Goal: Task Accomplishment & Management: Manage account settings

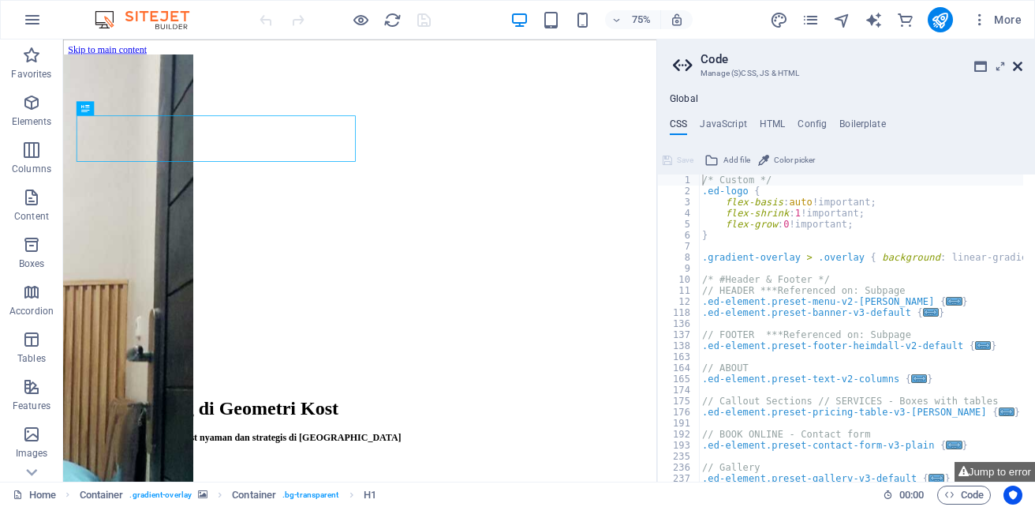
type textarea "/* Custom */"
click at [1021, 65] on icon at bounding box center [1017, 66] width 9 height 13
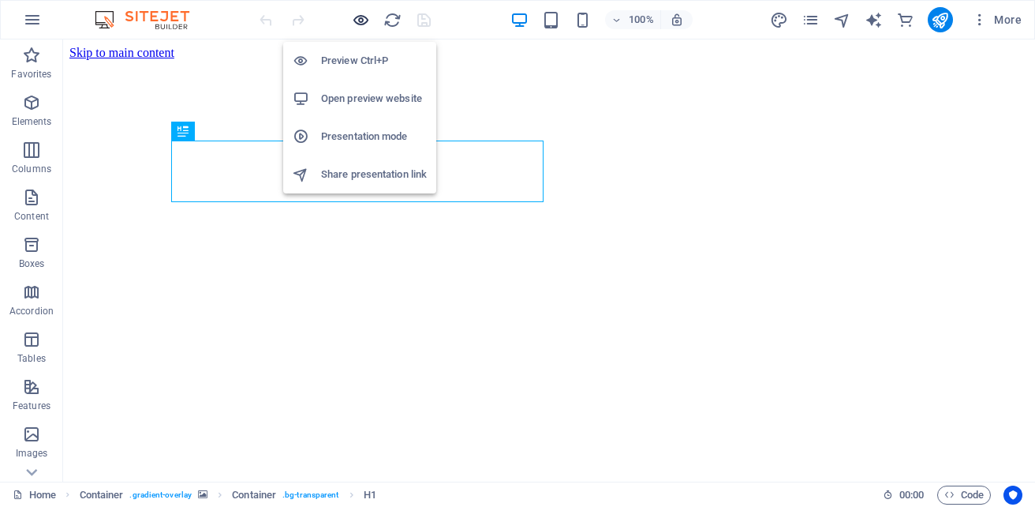
click at [361, 21] on icon "button" at bounding box center [361, 20] width 18 height 18
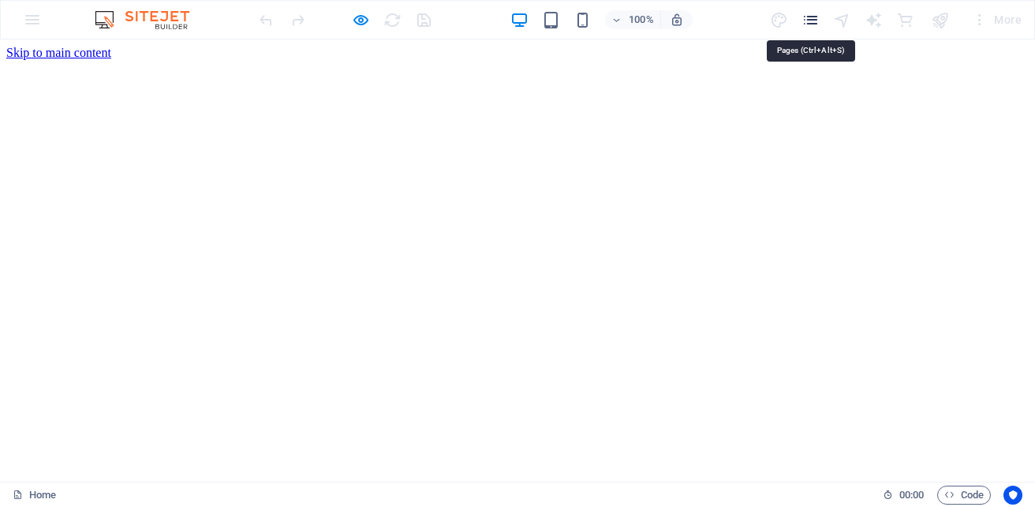
click at [813, 21] on icon "pages" at bounding box center [811, 20] width 18 height 18
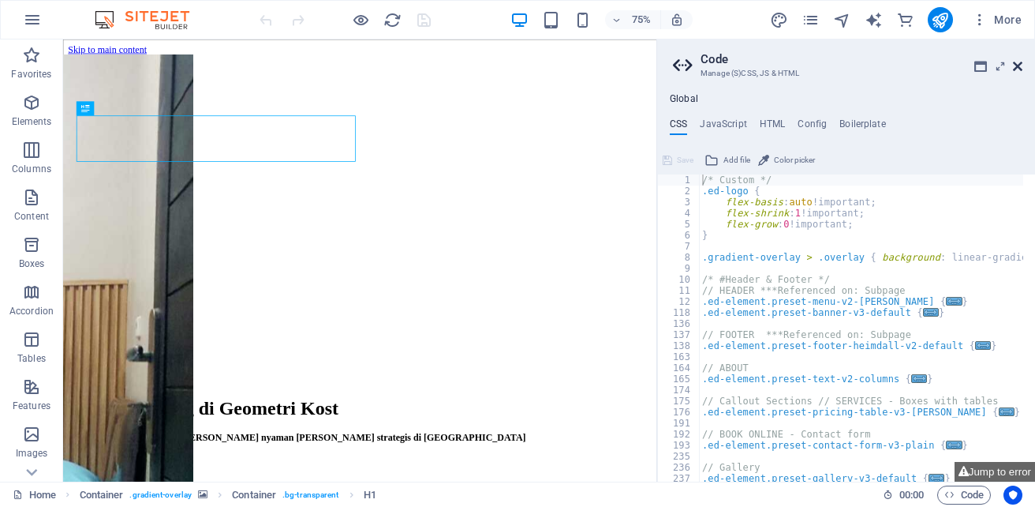
click at [1019, 64] on icon at bounding box center [1017, 66] width 9 height 13
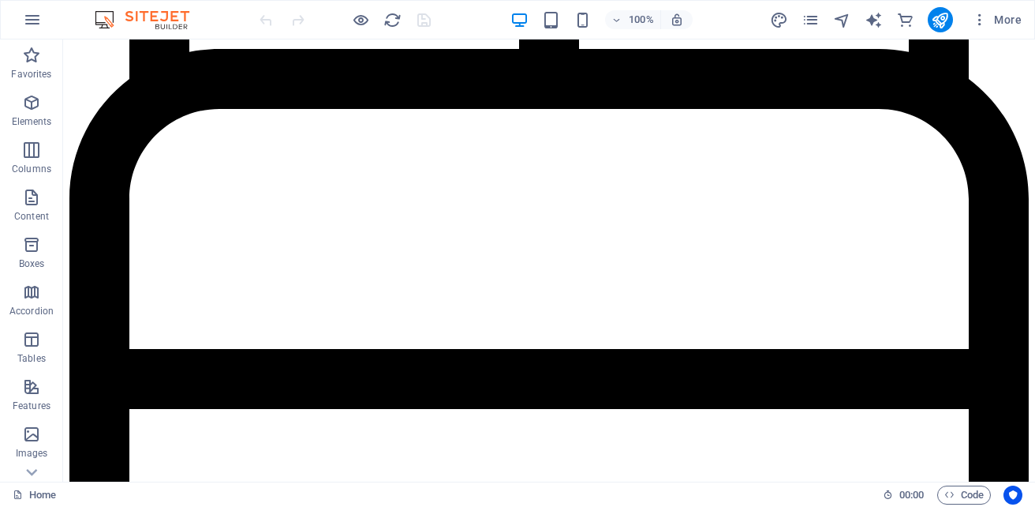
scroll to position [1340, 0]
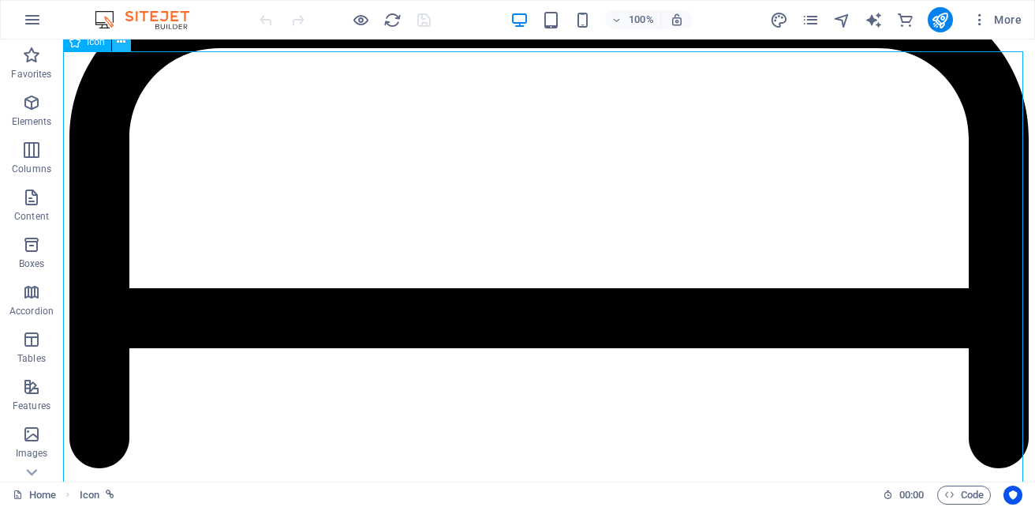
click at [120, 48] on icon at bounding box center [121, 42] width 9 height 17
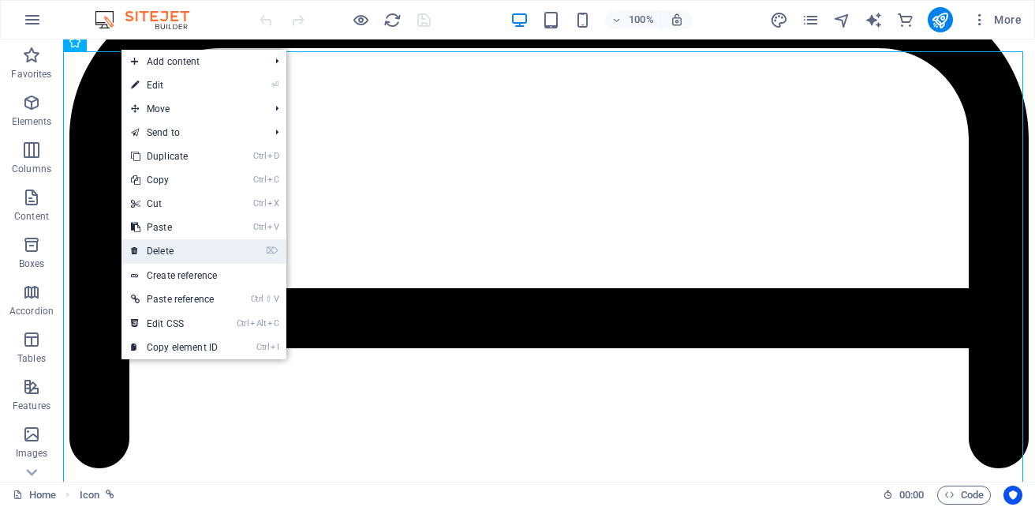
click at [171, 251] on link "⌦ Delete" at bounding box center [175, 251] width 106 height 24
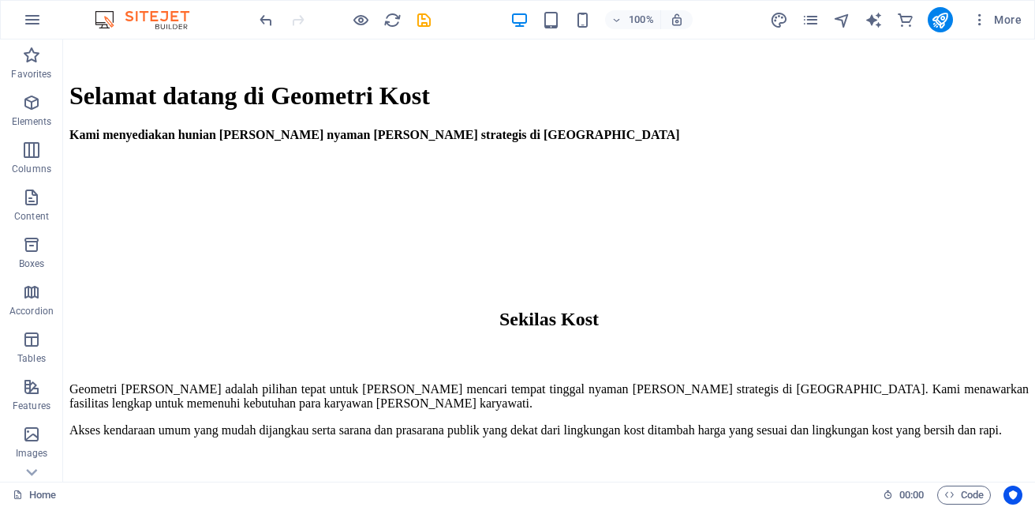
scroll to position [452, 0]
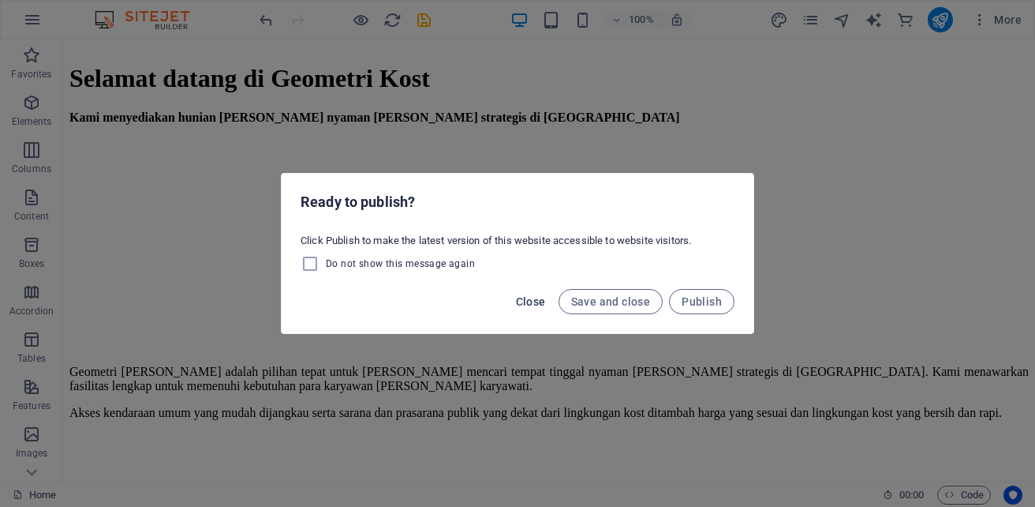
click at [523, 305] on span "Close" at bounding box center [531, 301] width 30 height 13
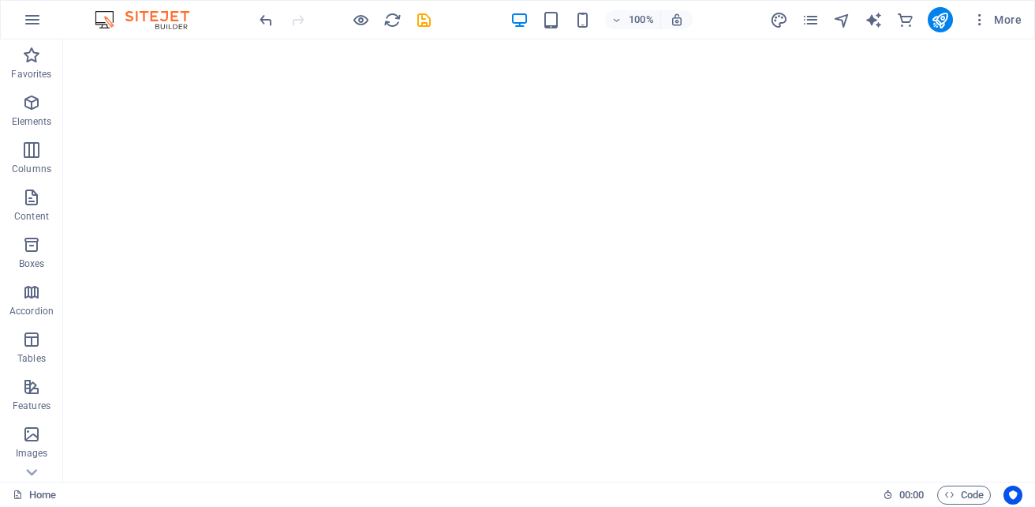
scroll to position [0, 0]
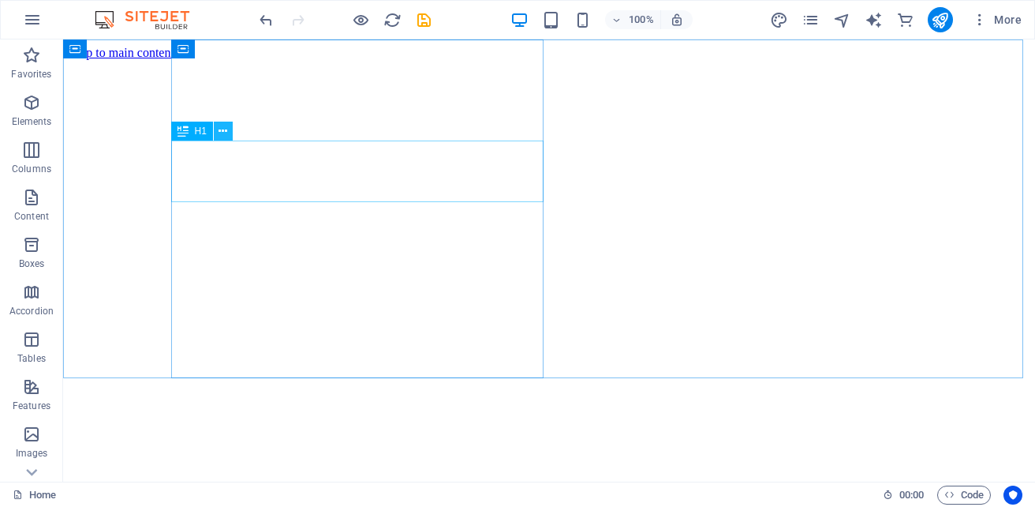
click at [224, 132] on icon at bounding box center [223, 131] width 9 height 17
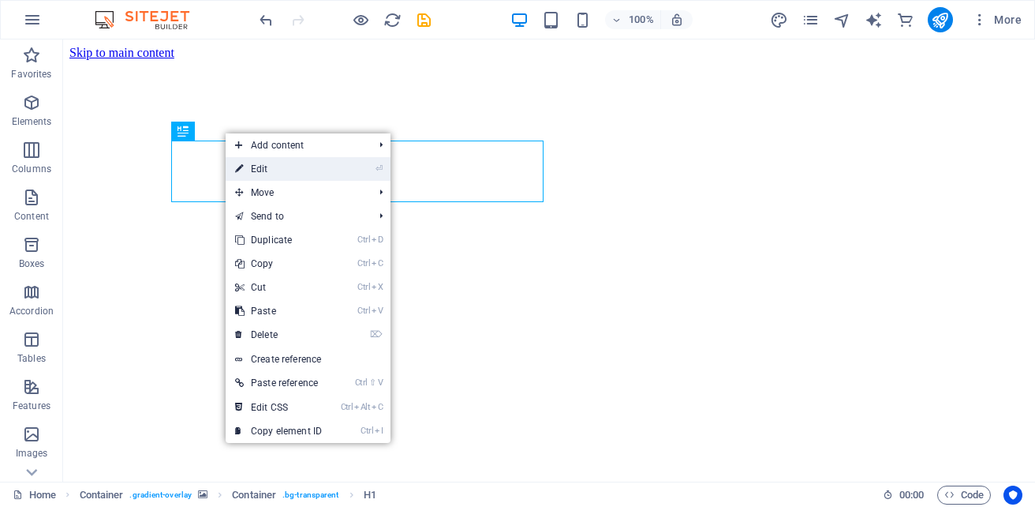
click at [275, 169] on link "⏎ Edit" at bounding box center [279, 169] width 106 height 24
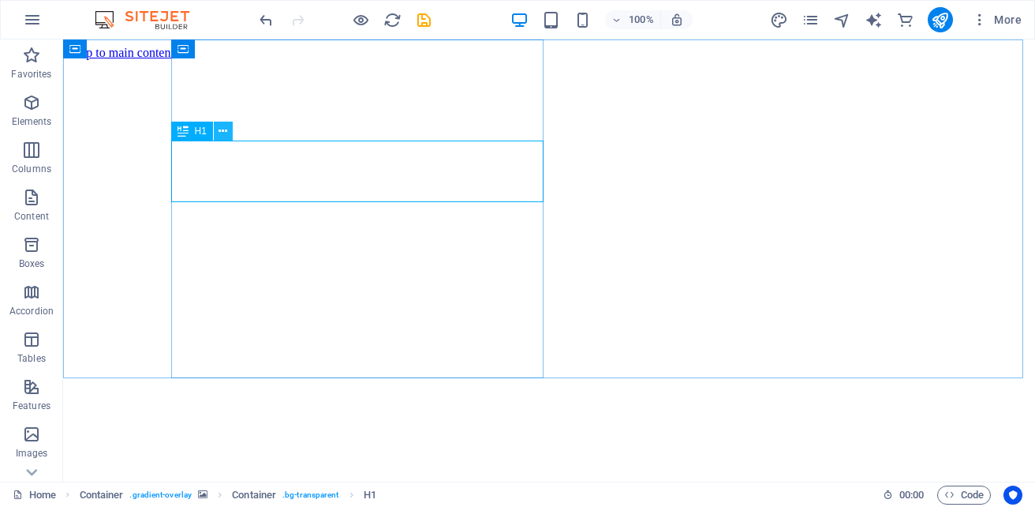
click at [226, 131] on icon at bounding box center [223, 131] width 9 height 17
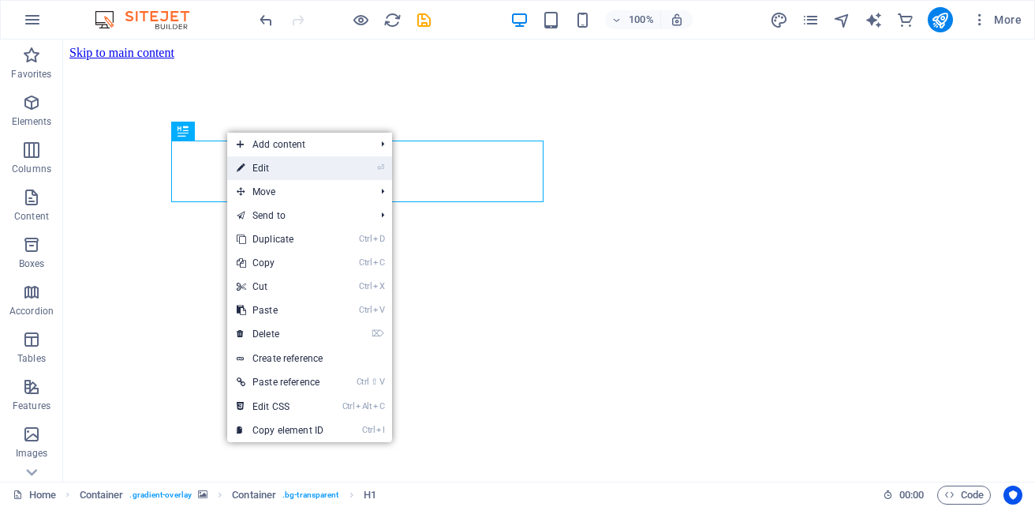
click at [266, 170] on link "⏎ Edit" at bounding box center [280, 168] width 106 height 24
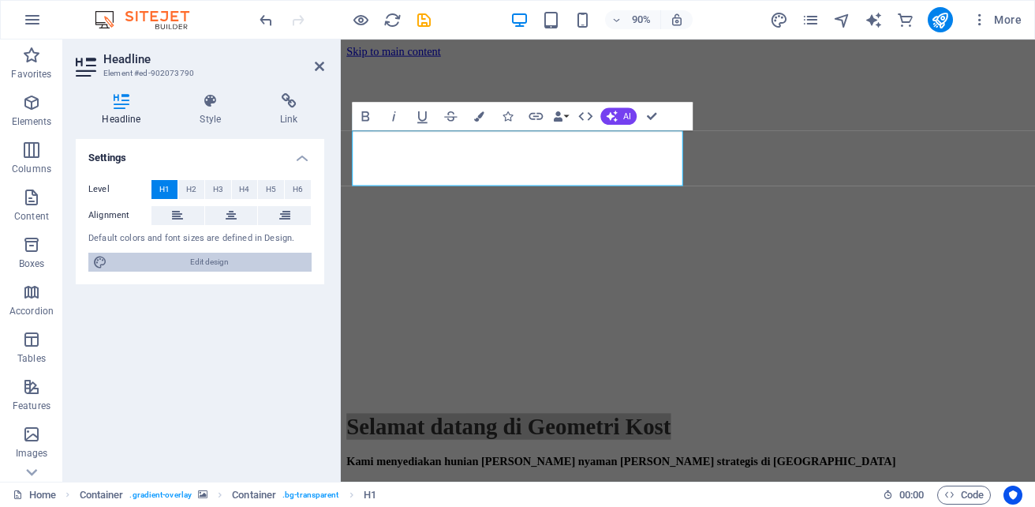
click at [231, 261] on span "Edit design" at bounding box center [209, 261] width 195 height 19
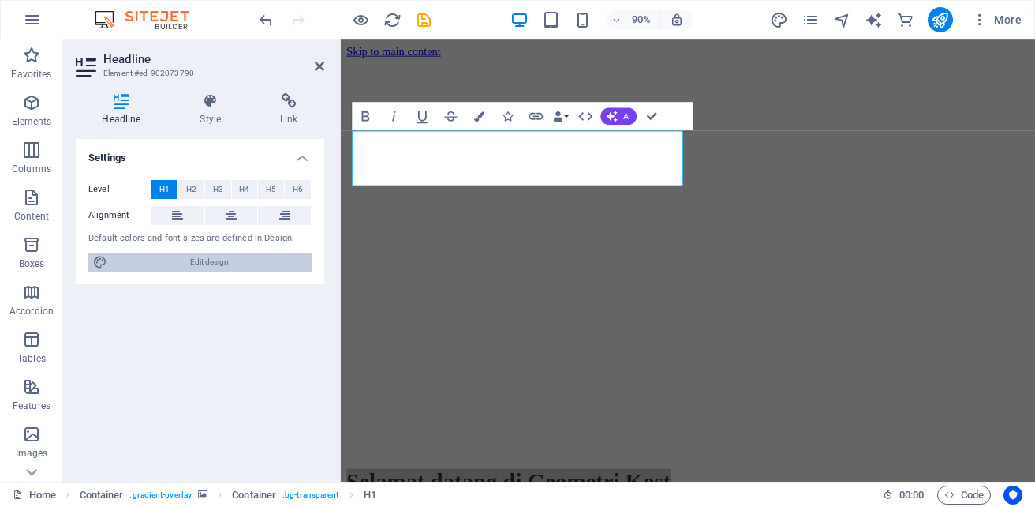
select select "px"
select select "200"
select select "px"
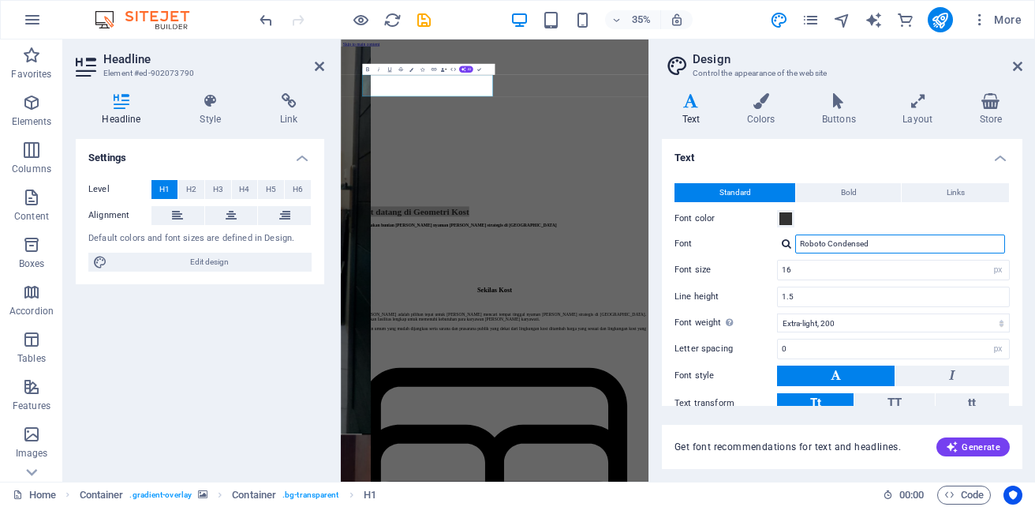
click at [836, 240] on input "Roboto Condensed" at bounding box center [900, 243] width 210 height 19
click at [787, 245] on div at bounding box center [786, 243] width 9 height 10
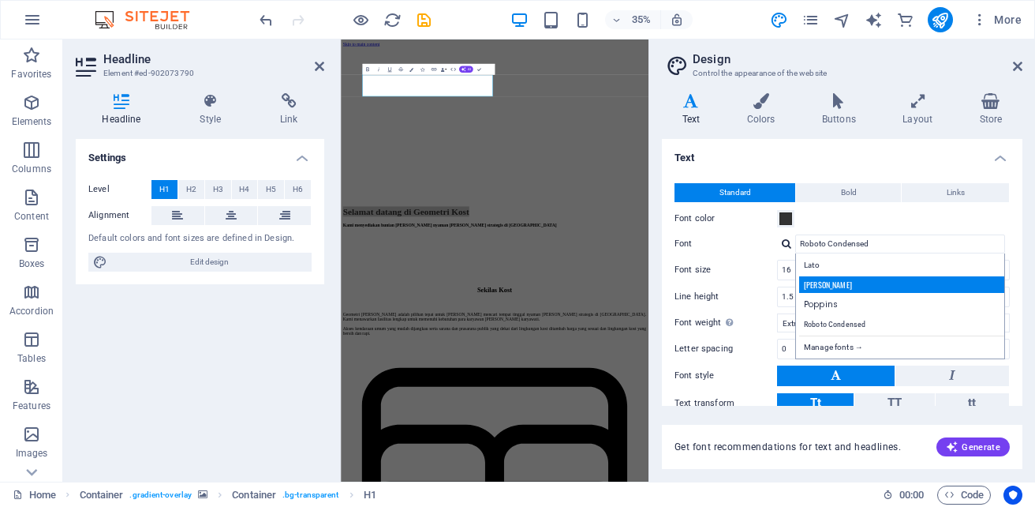
click at [837, 280] on div "Oswald" at bounding box center [903, 284] width 208 height 17
type input "Oswald"
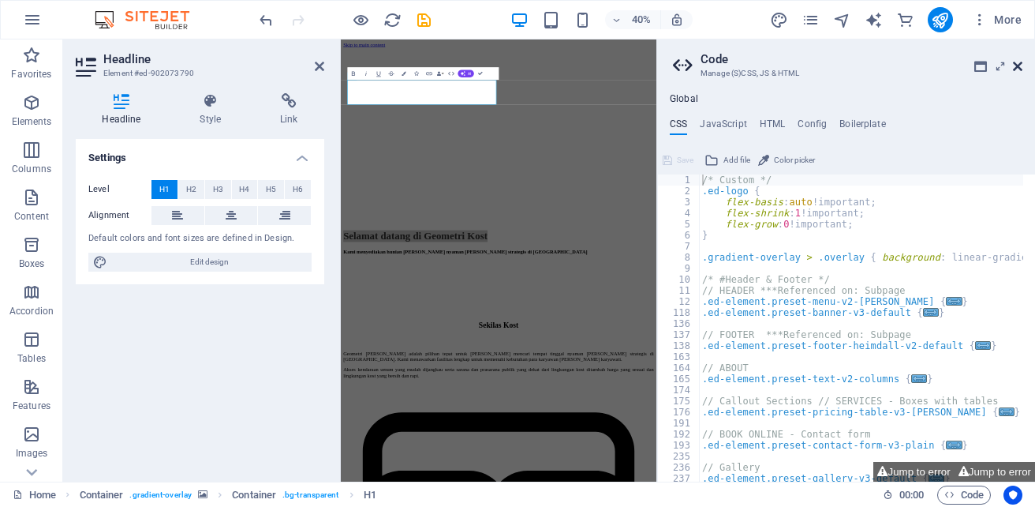
click at [1019, 65] on icon at bounding box center [1017, 66] width 9 height 13
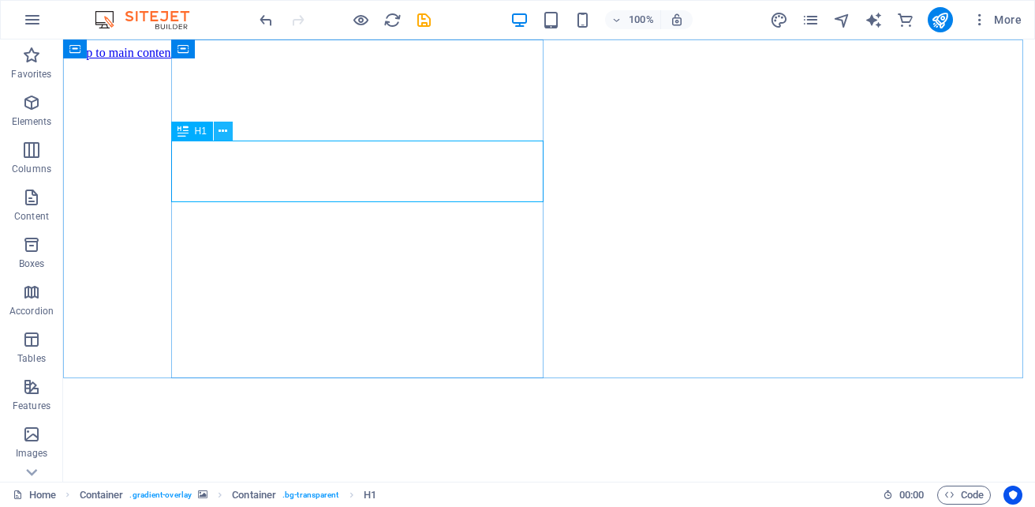
click at [226, 132] on icon at bounding box center [223, 131] width 9 height 17
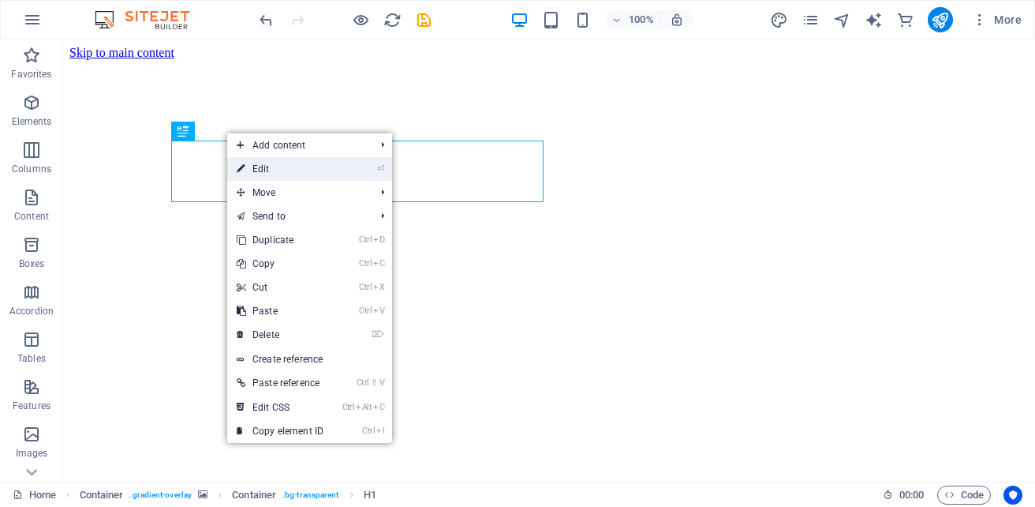
click at [252, 166] on link "⏎ Edit" at bounding box center [280, 169] width 106 height 24
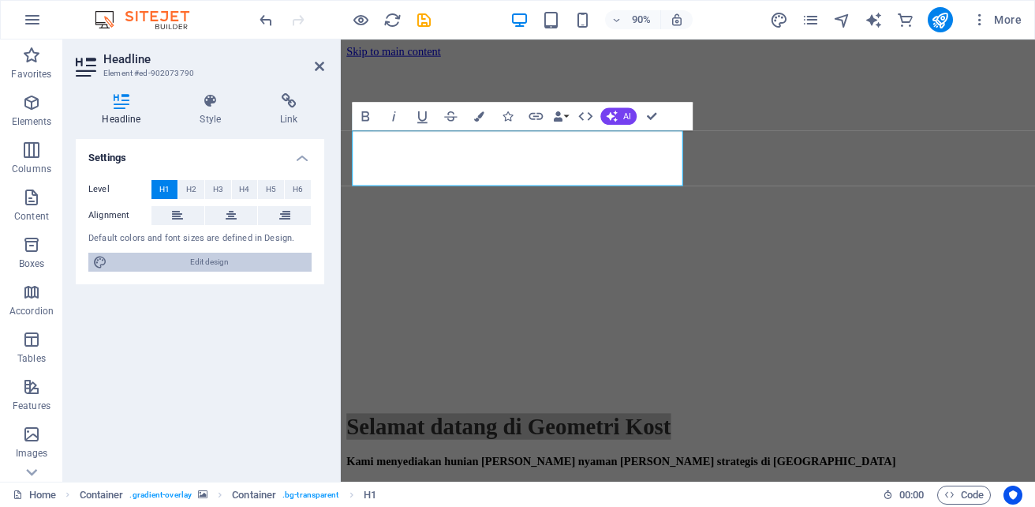
click at [191, 263] on span "Edit design" at bounding box center [209, 261] width 195 height 19
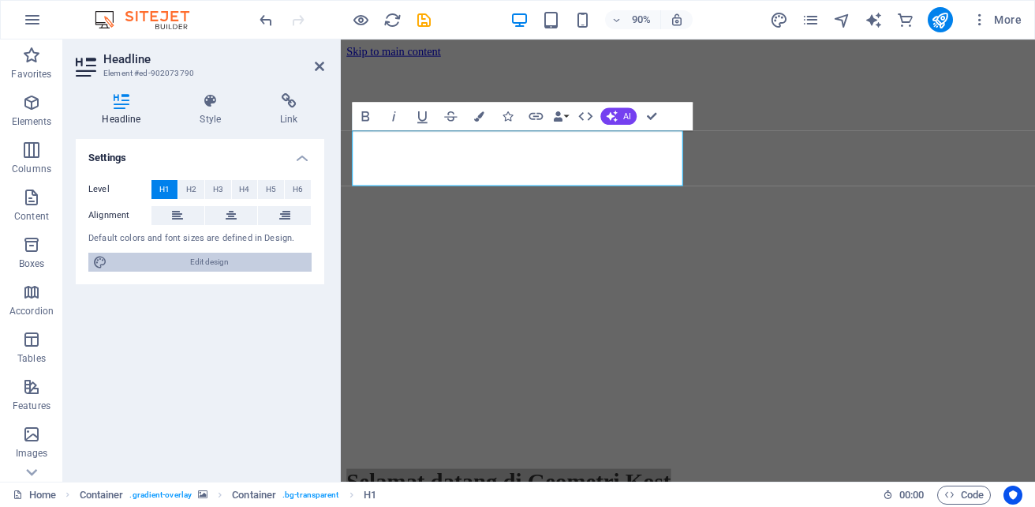
select select "px"
select select "200"
select select "px"
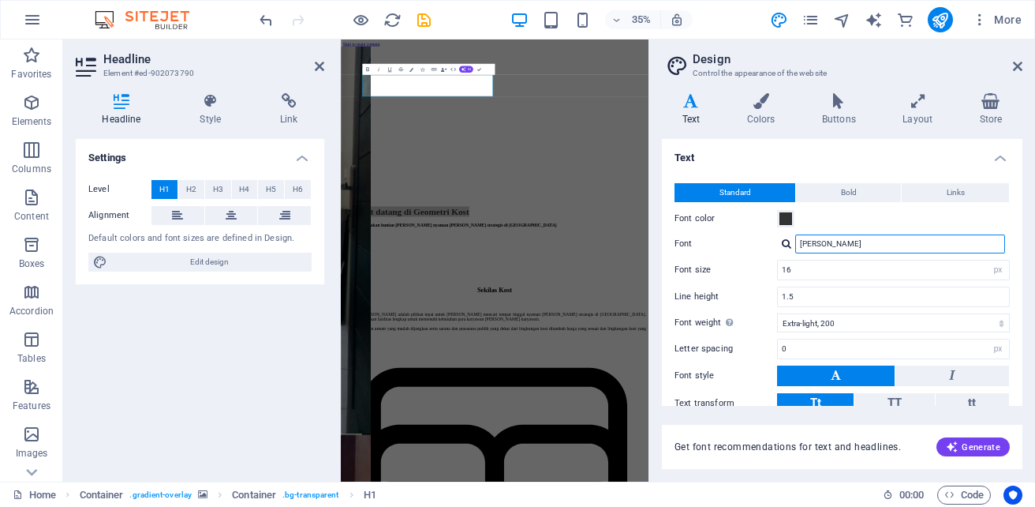
click at [826, 242] on input "Oswald" at bounding box center [900, 243] width 210 height 19
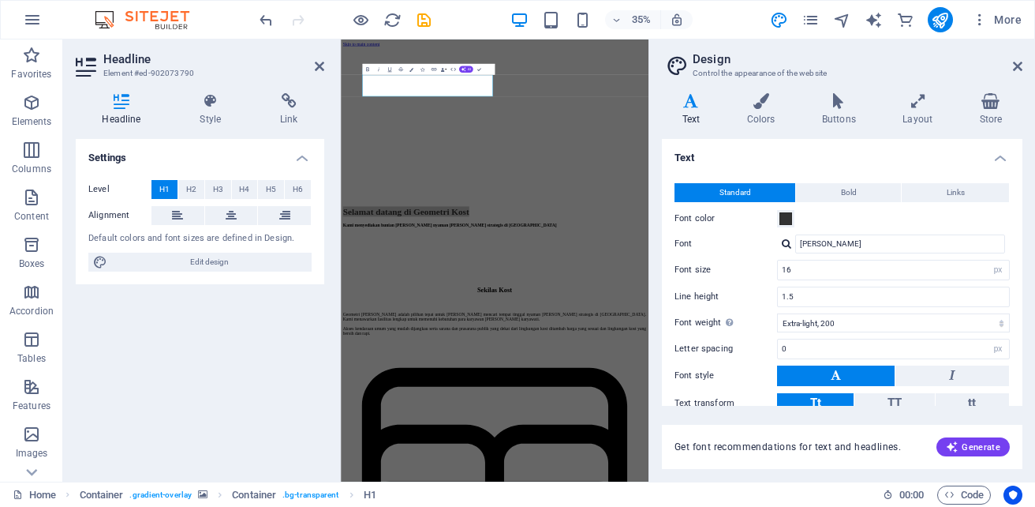
click at [786, 245] on div at bounding box center [786, 243] width 9 height 10
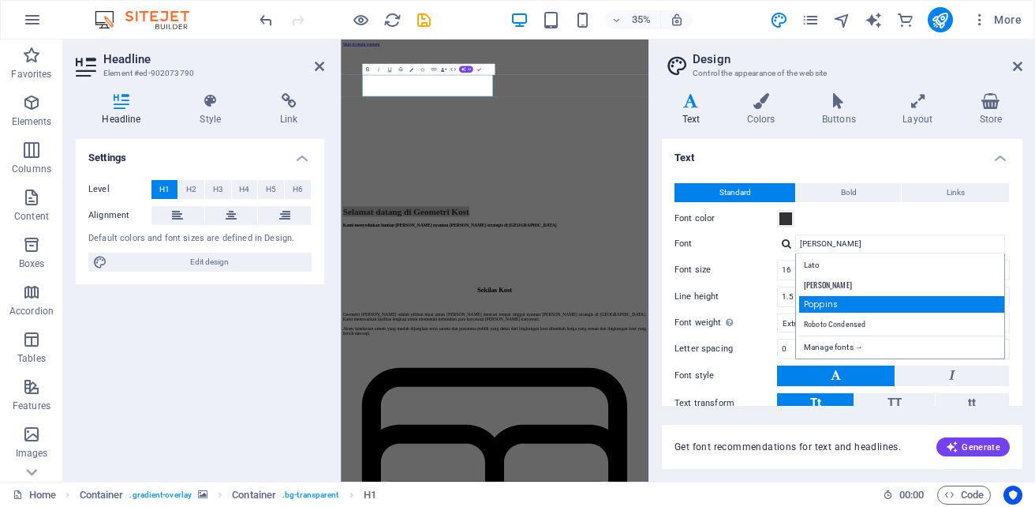
click at [817, 299] on div "Poppins" at bounding box center [903, 304] width 208 height 17
type input "Poppins"
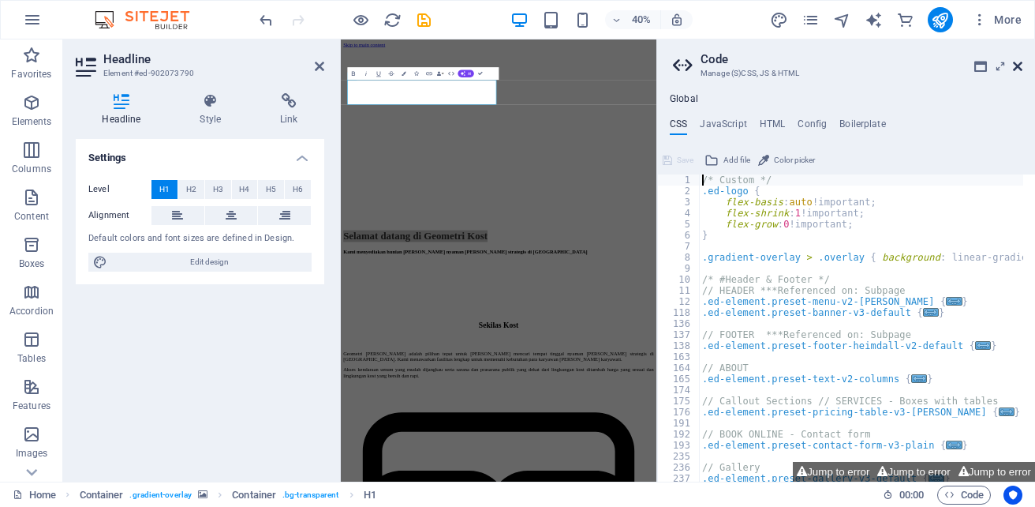
click at [1017, 65] on icon at bounding box center [1017, 66] width 9 height 13
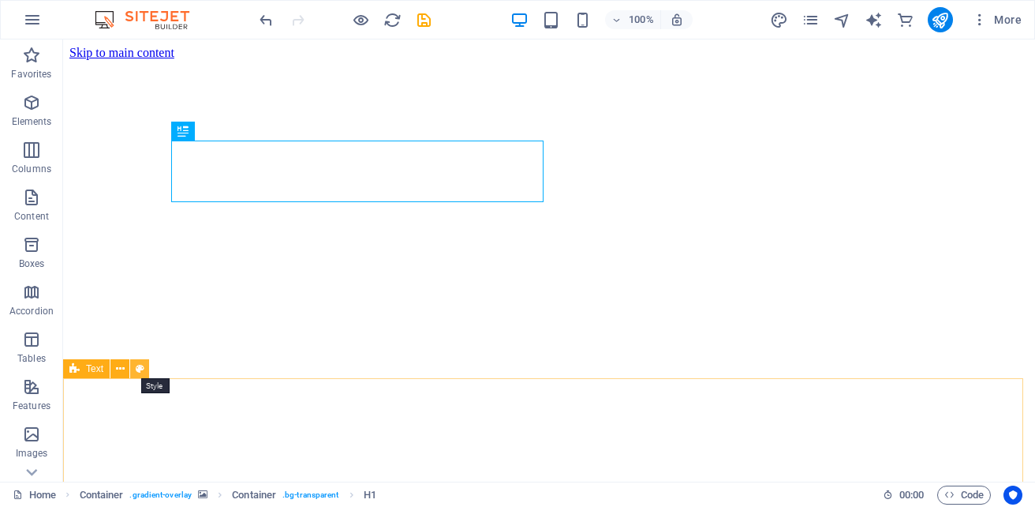
click at [140, 367] on icon at bounding box center [140, 369] width 9 height 17
select select "rem"
select select "preset-text-v2-about-text"
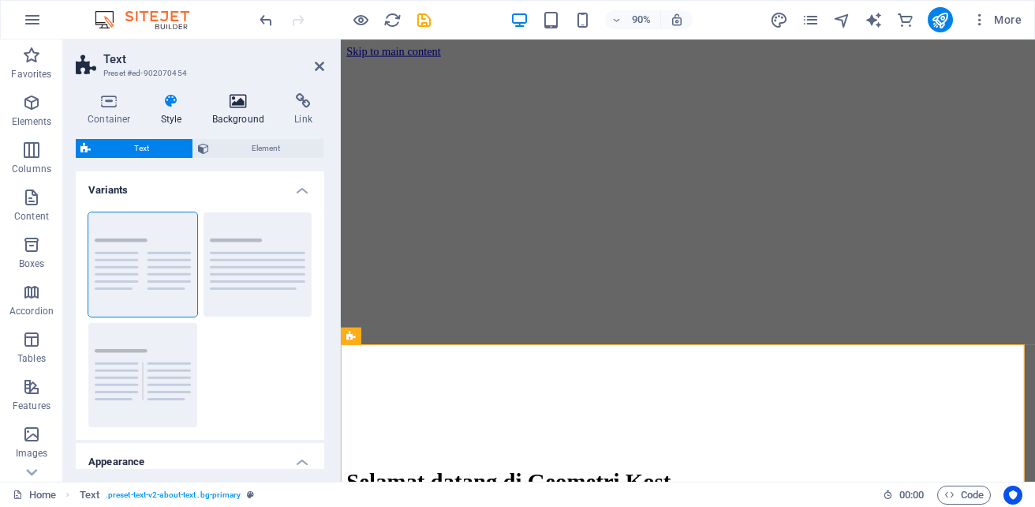
click at [230, 110] on h4 "Background" at bounding box center [241, 109] width 83 height 33
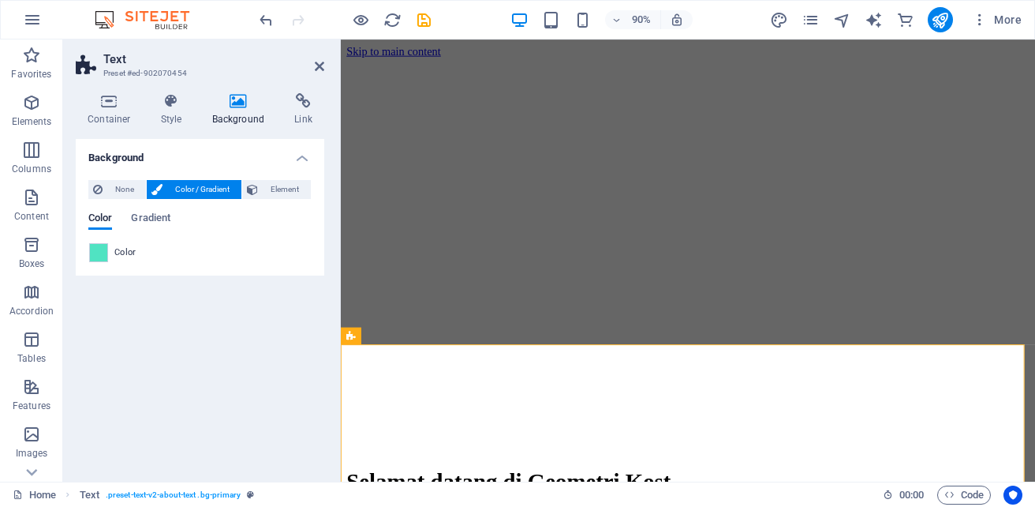
click at [123, 254] on span "Color" at bounding box center [125, 252] width 22 height 13
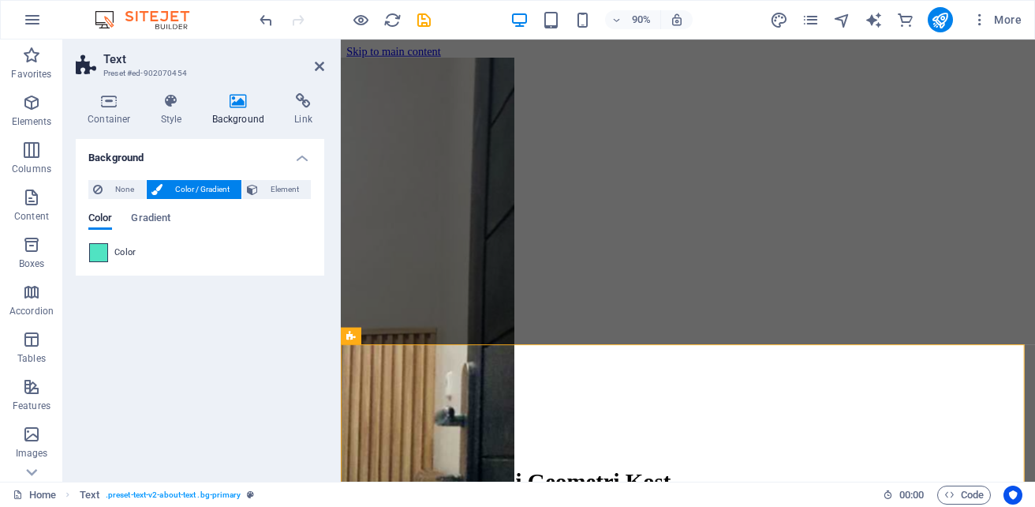
click at [101, 253] on span at bounding box center [98, 252] width 17 height 17
type input "#50e3c2"
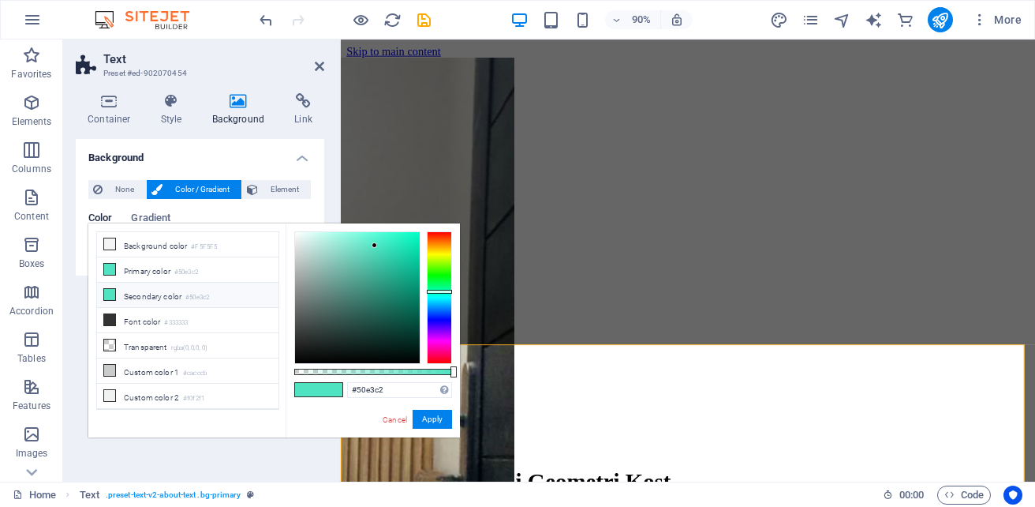
click at [187, 288] on li "Secondary color #50e3c2" at bounding box center [187, 294] width 181 height 25
click at [427, 417] on button "Apply" at bounding box center [432, 418] width 39 height 19
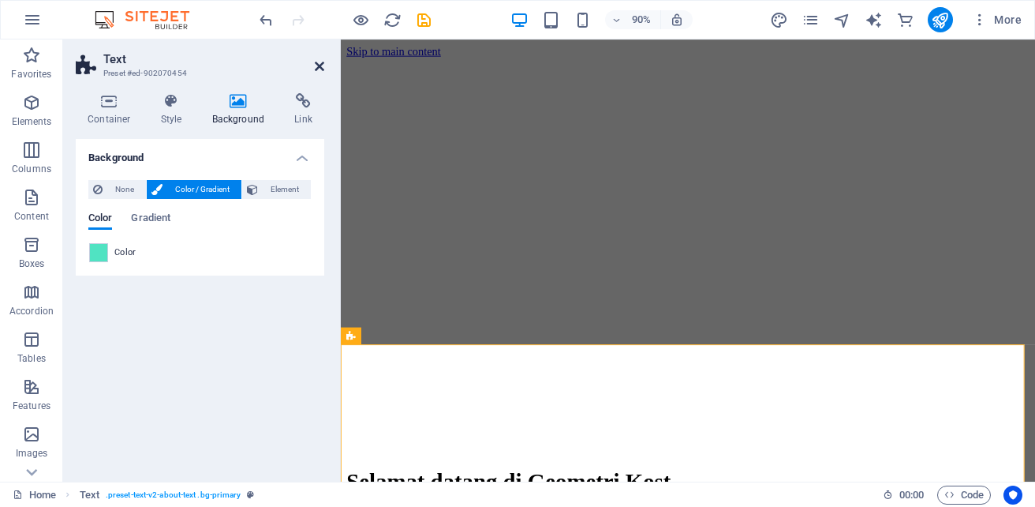
click at [321, 68] on icon at bounding box center [319, 66] width 9 height 13
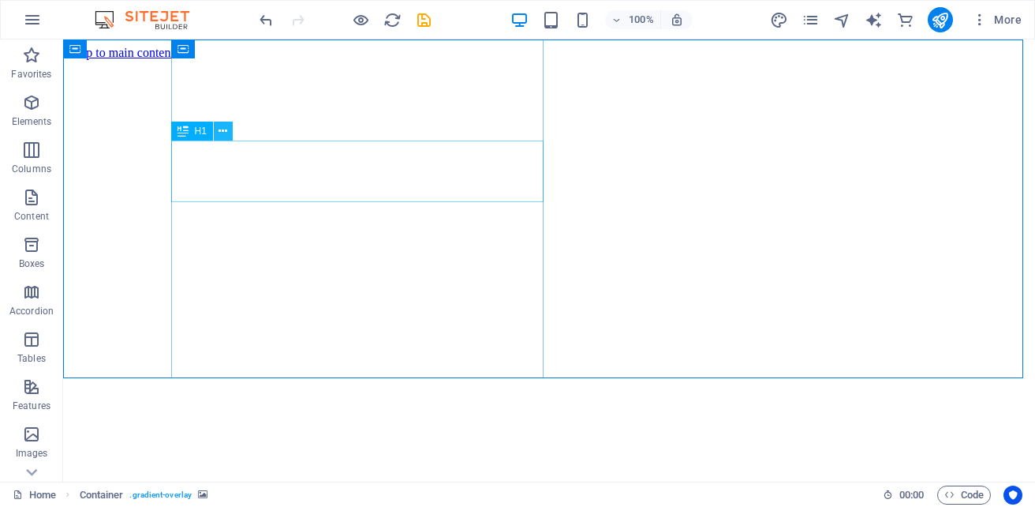
click at [224, 128] on icon at bounding box center [223, 131] width 9 height 17
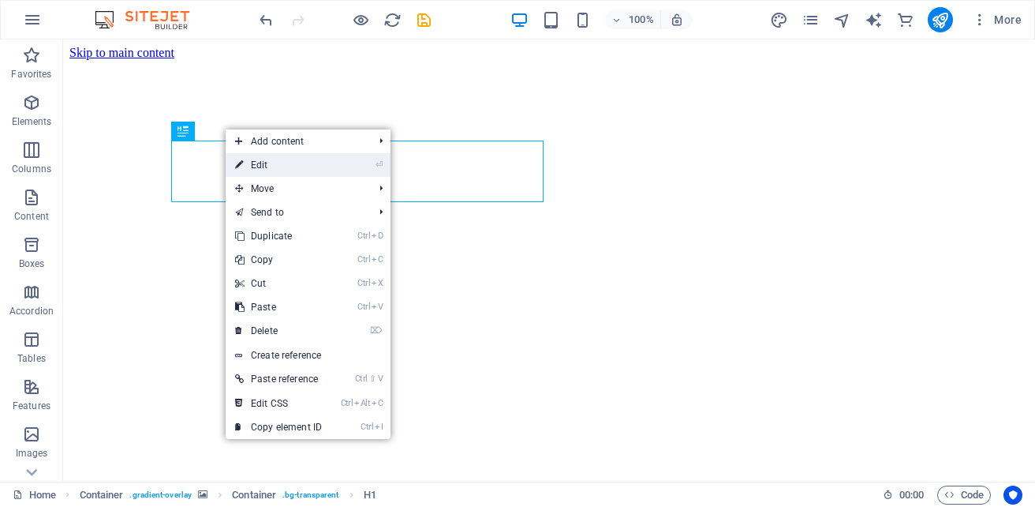
click at [267, 166] on link "⏎ Edit" at bounding box center [279, 165] width 106 height 24
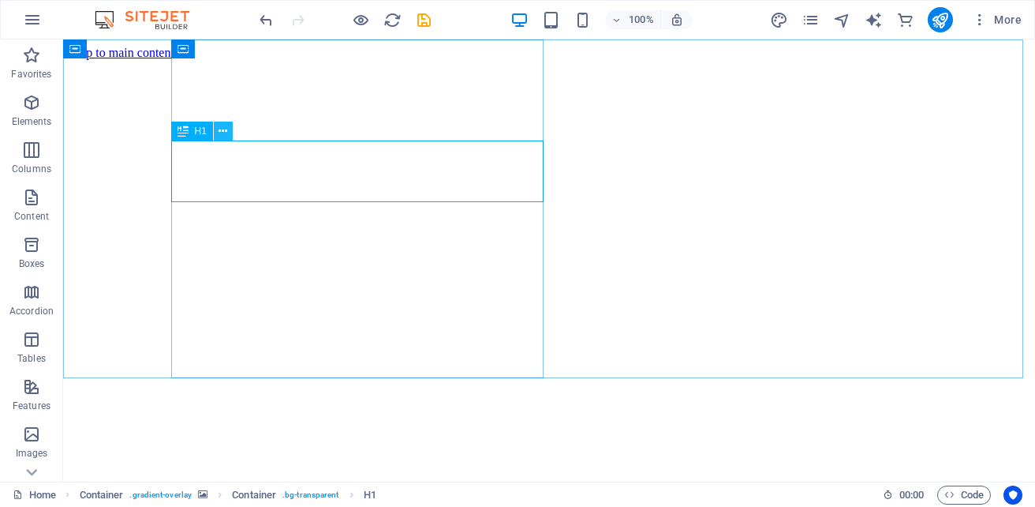
click at [226, 135] on icon at bounding box center [223, 131] width 9 height 17
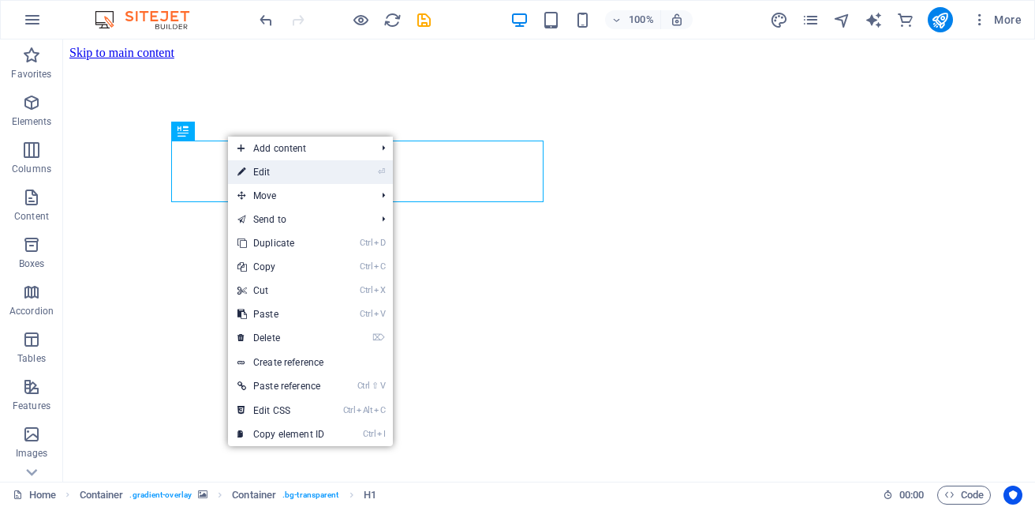
click at [278, 172] on link "⏎ Edit" at bounding box center [281, 172] width 106 height 24
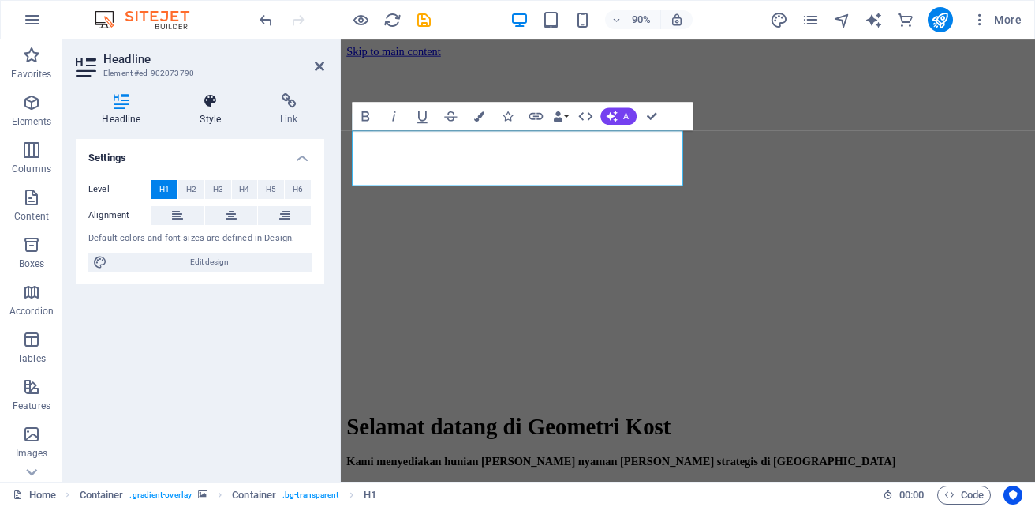
click at [209, 110] on h4 "Style" at bounding box center [214, 109] width 80 height 33
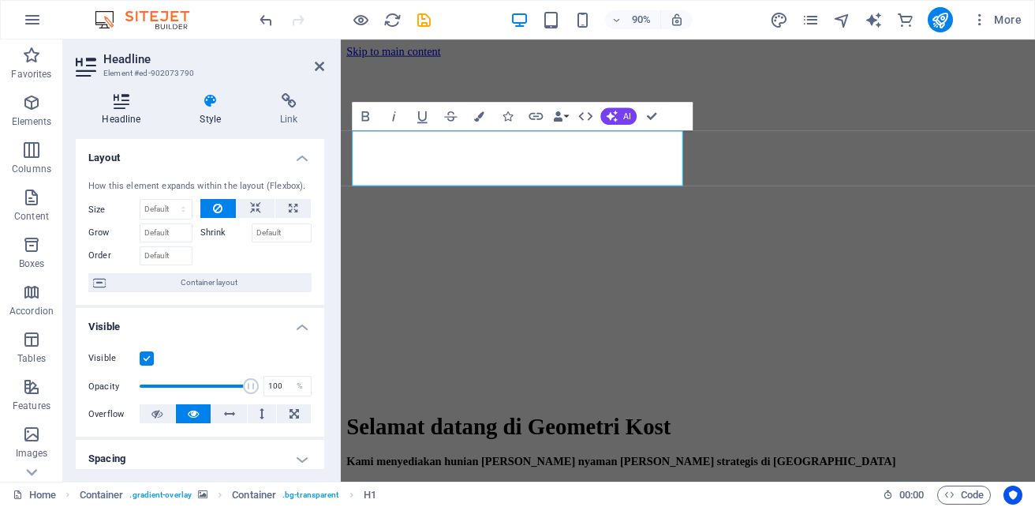
click at [122, 113] on h4 "Headline" at bounding box center [125, 109] width 98 height 33
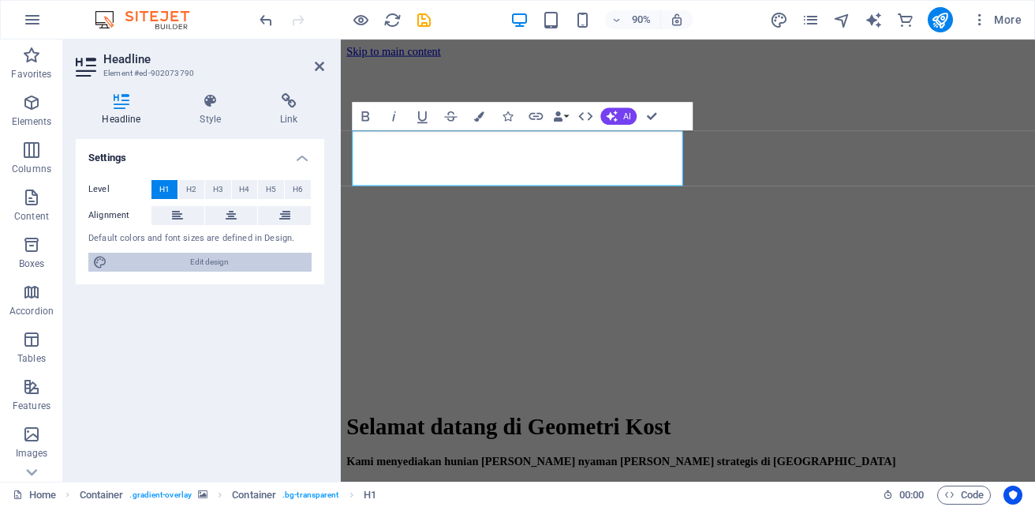
click at [148, 261] on span "Edit design" at bounding box center [209, 261] width 195 height 19
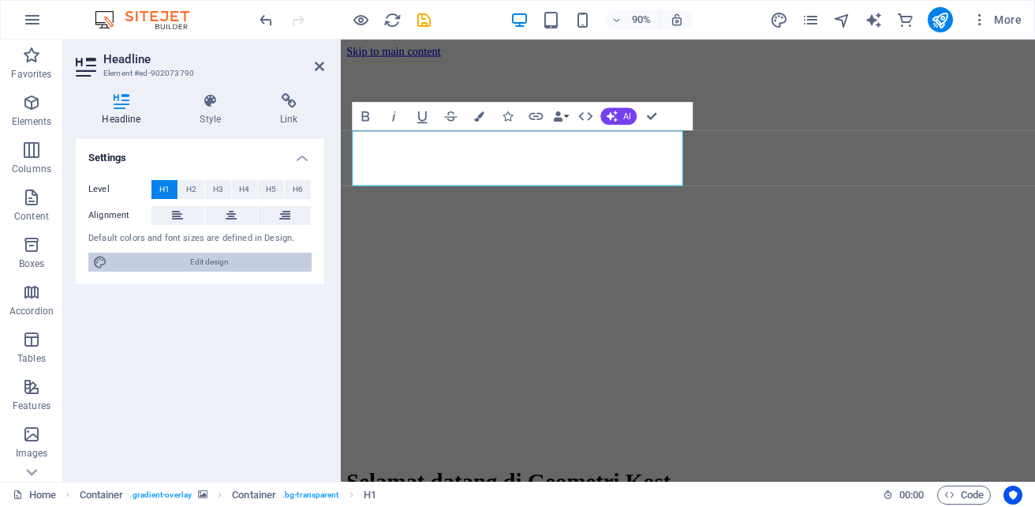
select select "px"
select select "200"
select select "px"
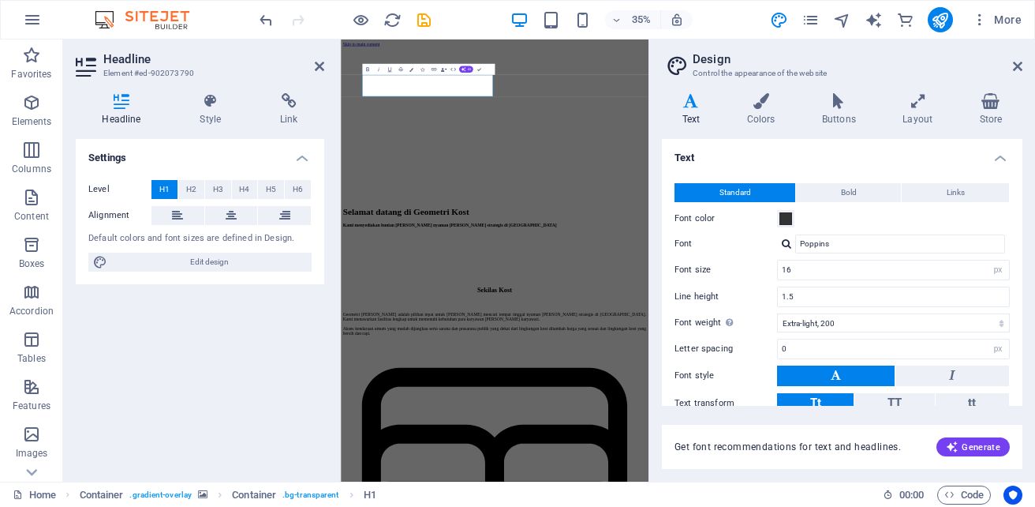
click at [787, 246] on div at bounding box center [786, 243] width 9 height 10
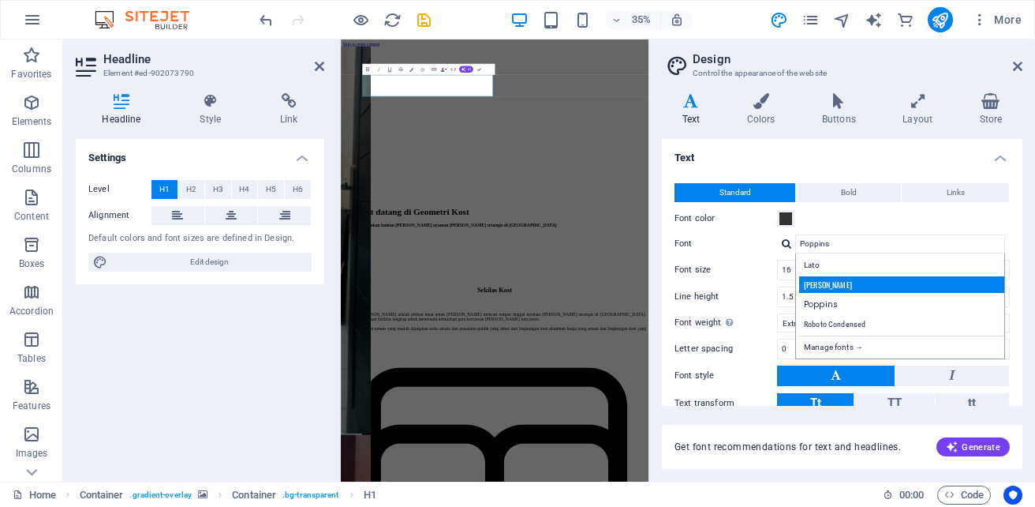
click at [815, 285] on div "Oswald" at bounding box center [903, 284] width 208 height 17
type input "Oswald"
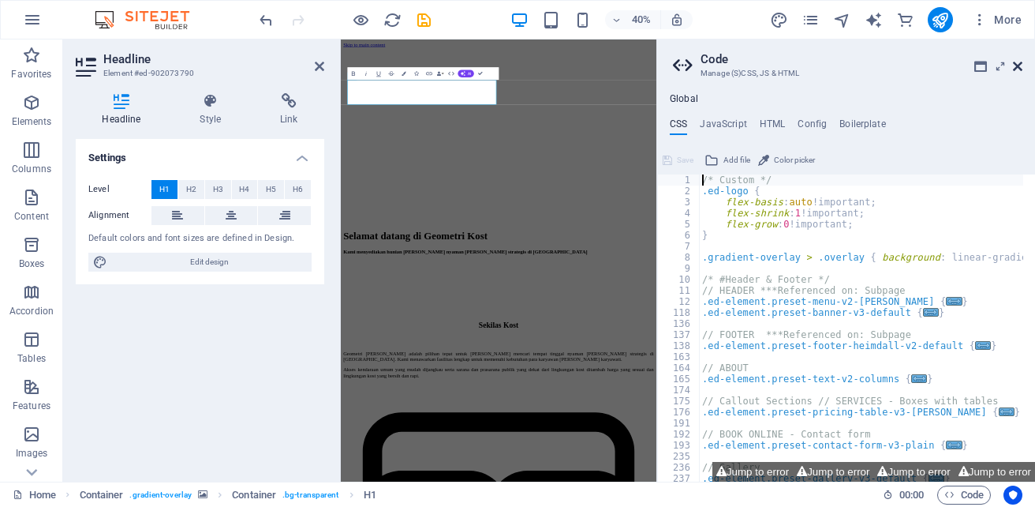
click at [1015, 70] on icon at bounding box center [1017, 66] width 9 height 13
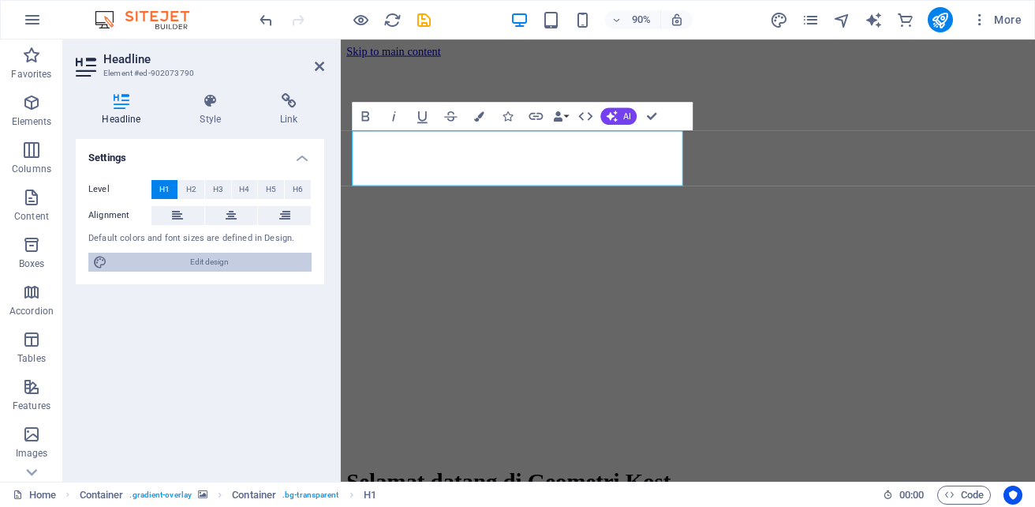
click at [239, 259] on span "Edit design" at bounding box center [209, 261] width 195 height 19
select select "px"
select select "200"
select select "px"
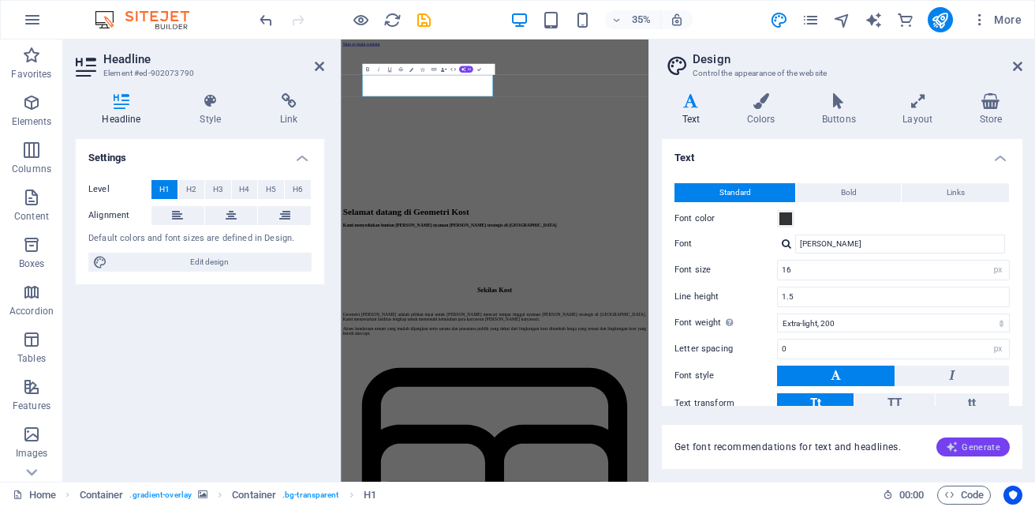
click at [985, 448] on span "Generate" at bounding box center [973, 446] width 54 height 13
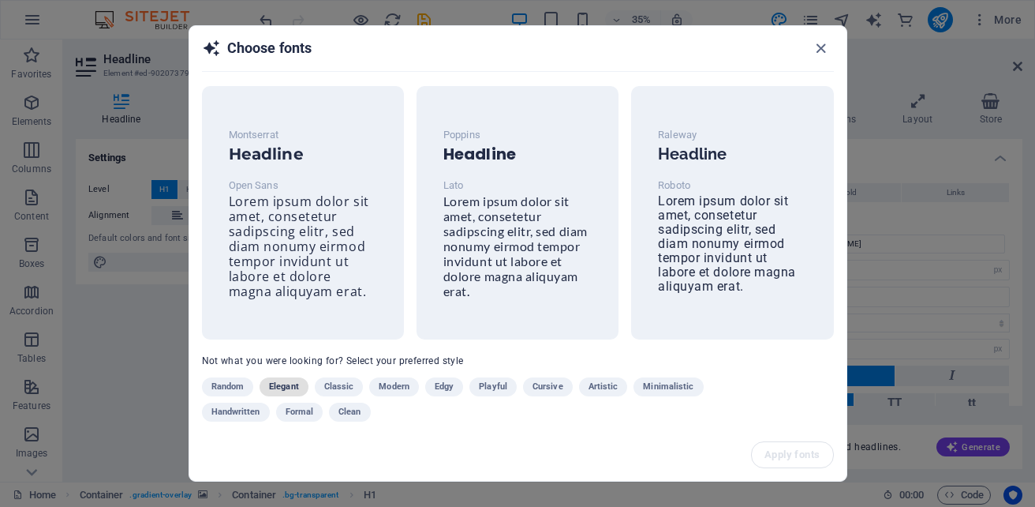
click at [279, 385] on span "Elegant" at bounding box center [284, 386] width 30 height 19
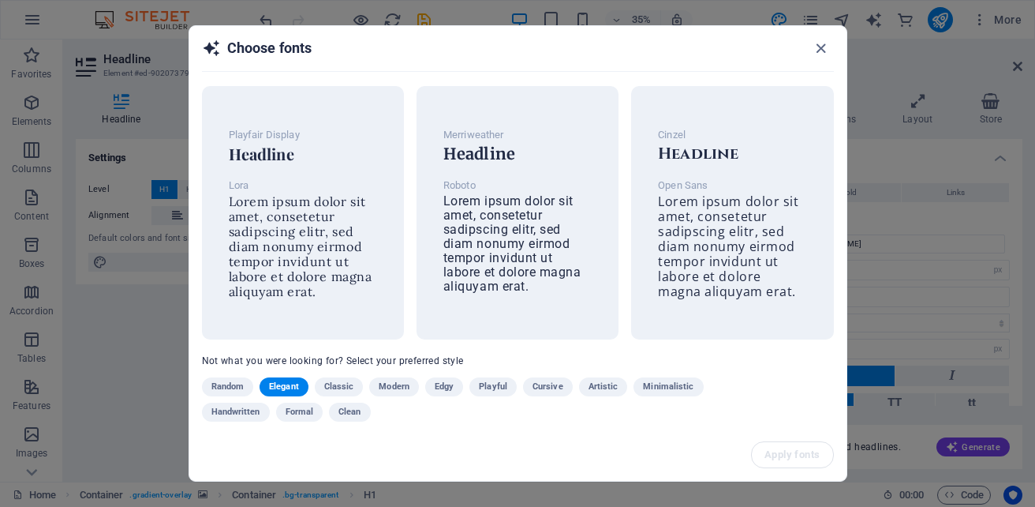
click at [342, 383] on span "Classic" at bounding box center [339, 386] width 30 height 19
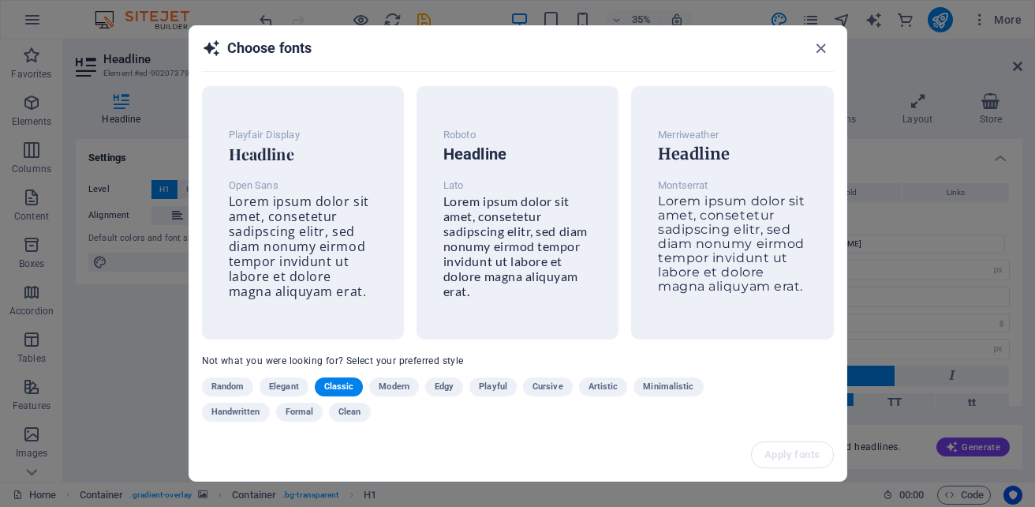
click at [397, 384] on span "Modern" at bounding box center [394, 386] width 31 height 19
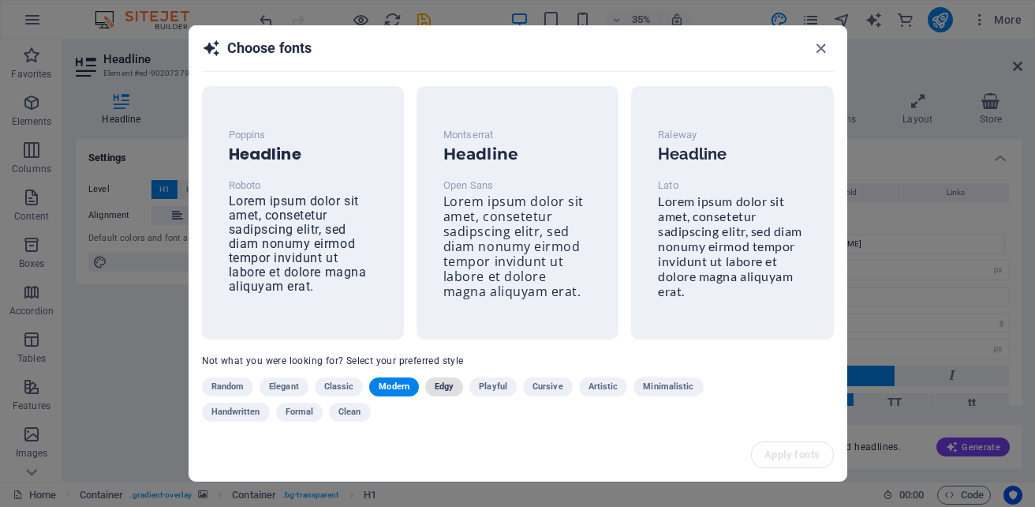
click at [454, 389] on button "Edgy" at bounding box center [444, 386] width 38 height 19
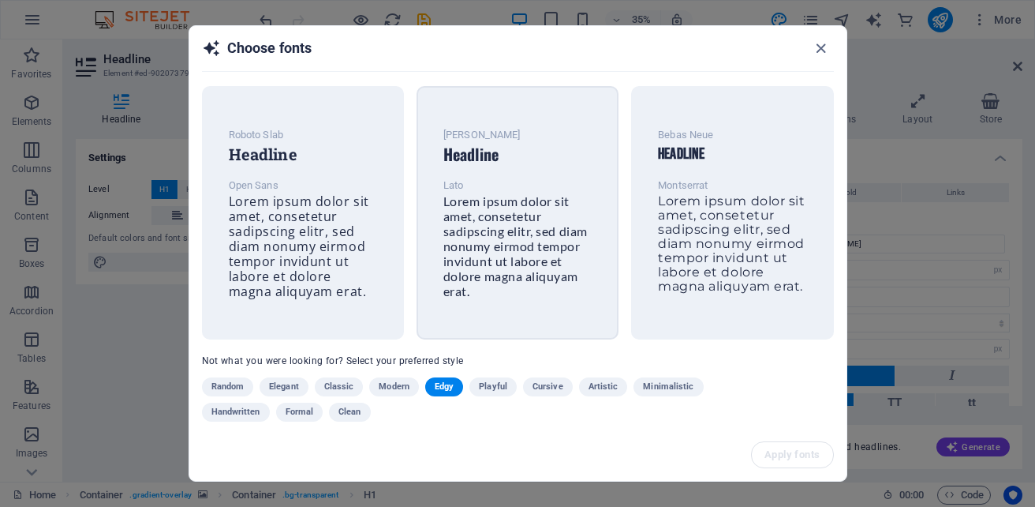
click at [495, 260] on span "Lorem ipsum dolor sit amet, consetetur sadipscing elitr, sed diam nonumy eirmod…" at bounding box center [515, 245] width 144 height 105
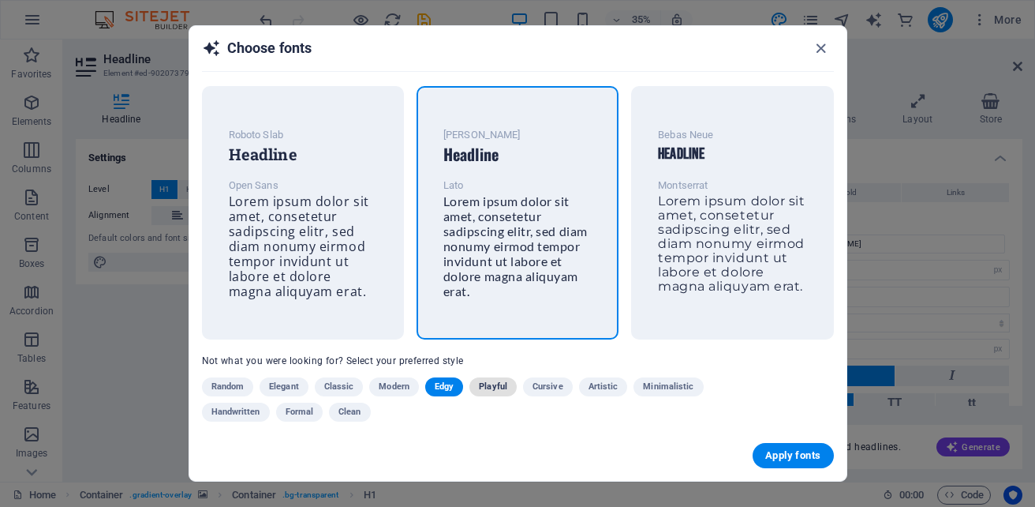
click at [498, 385] on span "Playful" at bounding box center [493, 386] width 28 height 19
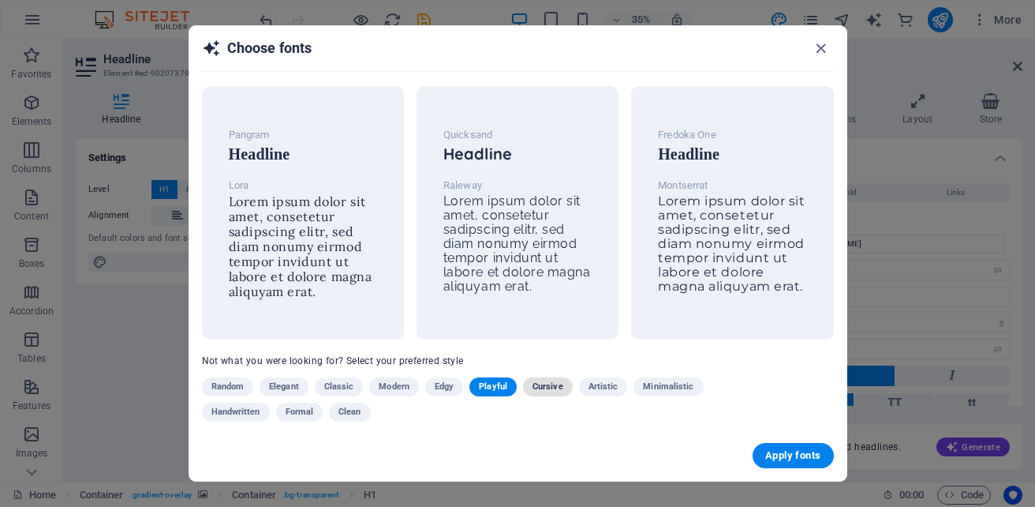
click at [551, 385] on span "Cursive" at bounding box center [548, 386] width 31 height 19
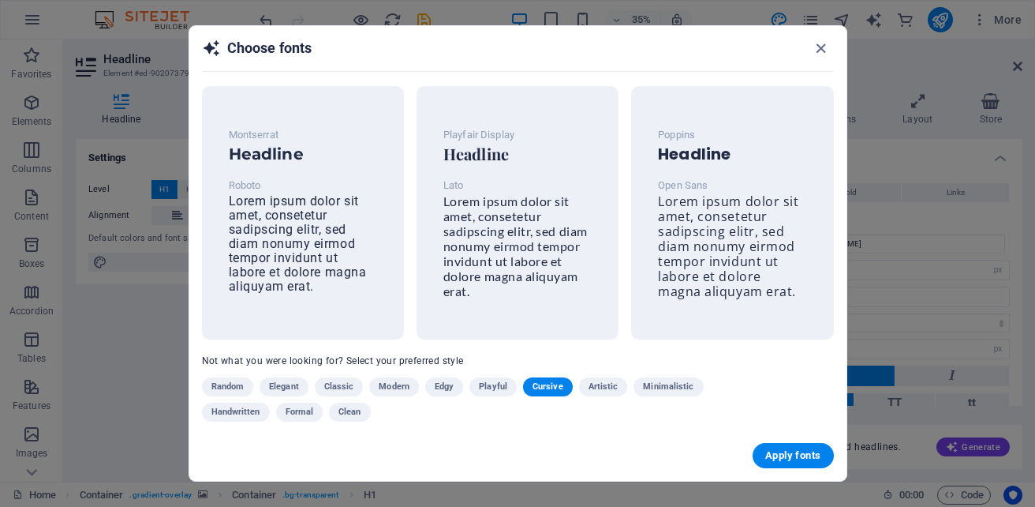
click at [594, 380] on span "Artistic" at bounding box center [604, 386] width 30 height 19
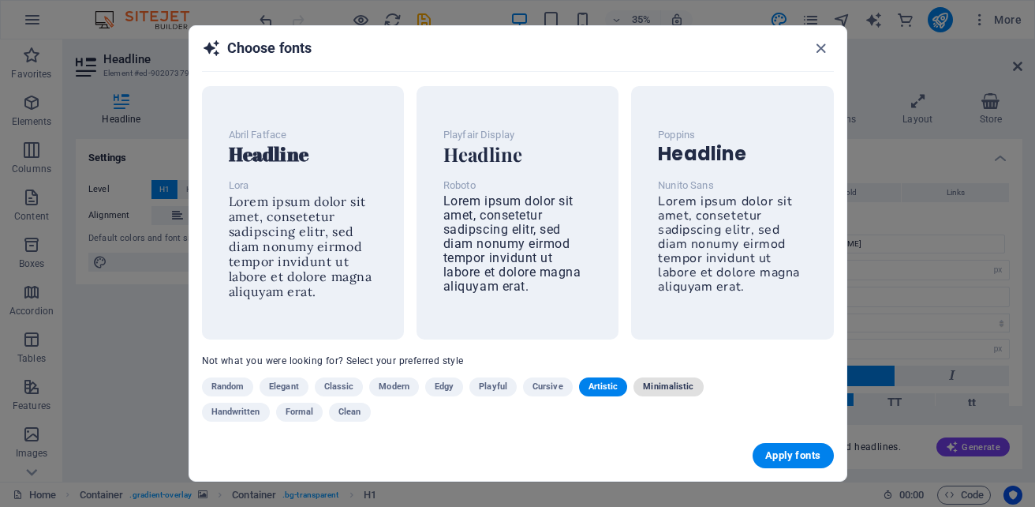
click at [661, 388] on span "Minimalistic" at bounding box center [668, 386] width 50 height 19
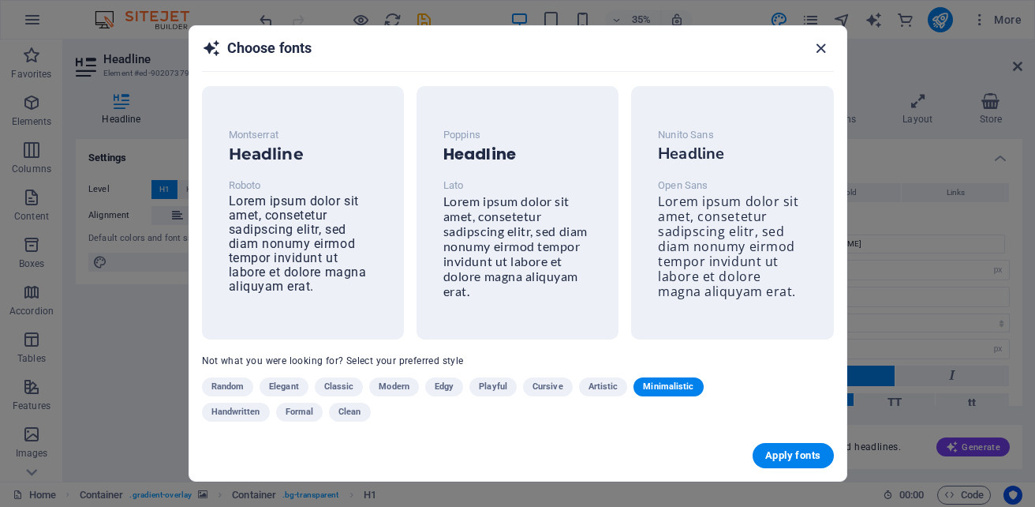
click at [818, 49] on icon "button" at bounding box center [821, 48] width 18 height 18
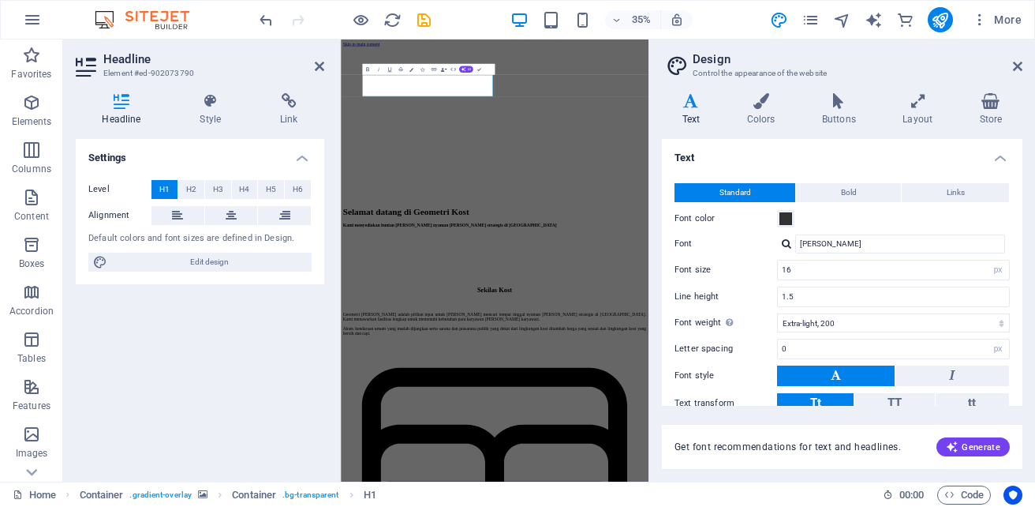
click at [789, 245] on div at bounding box center [786, 243] width 9 height 10
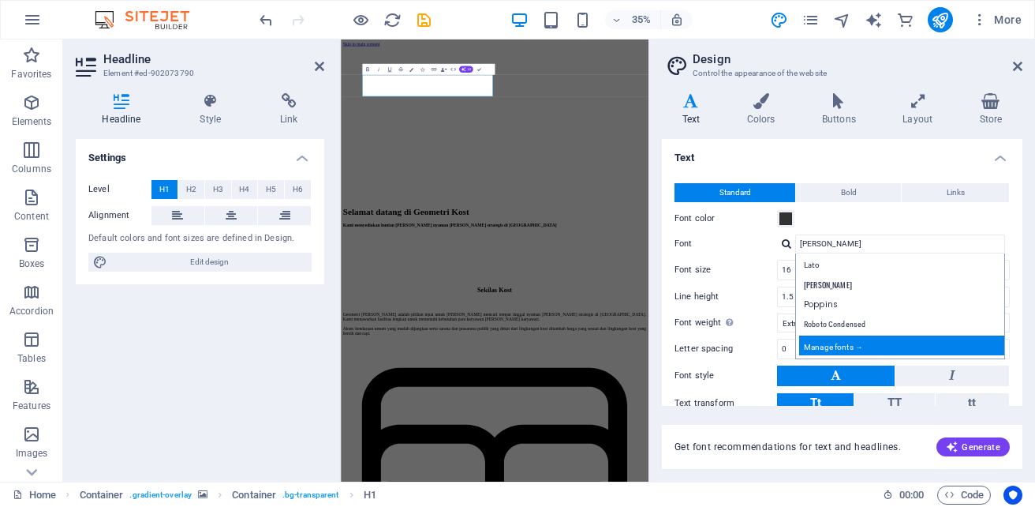
click at [832, 341] on div "Manage fonts →" at bounding box center [903, 345] width 208 height 20
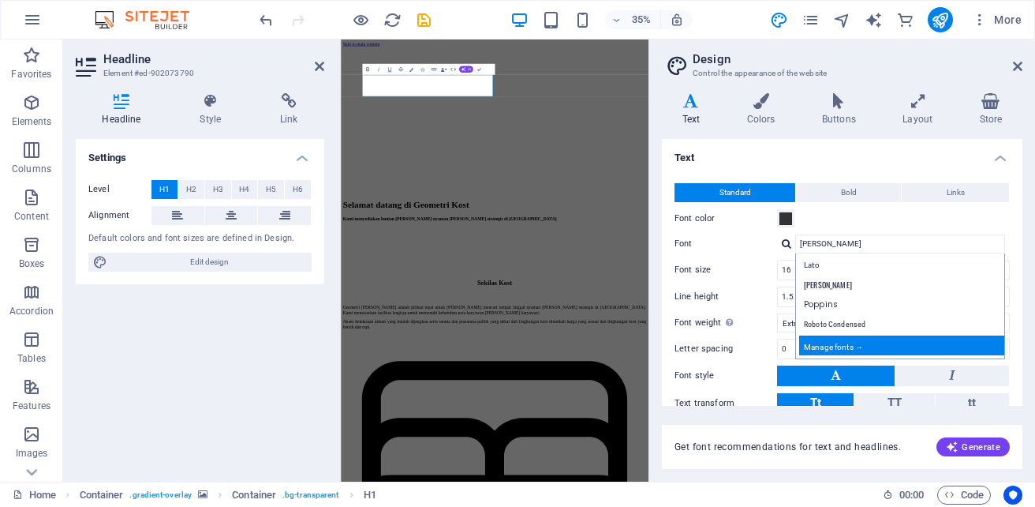
select select "popularity"
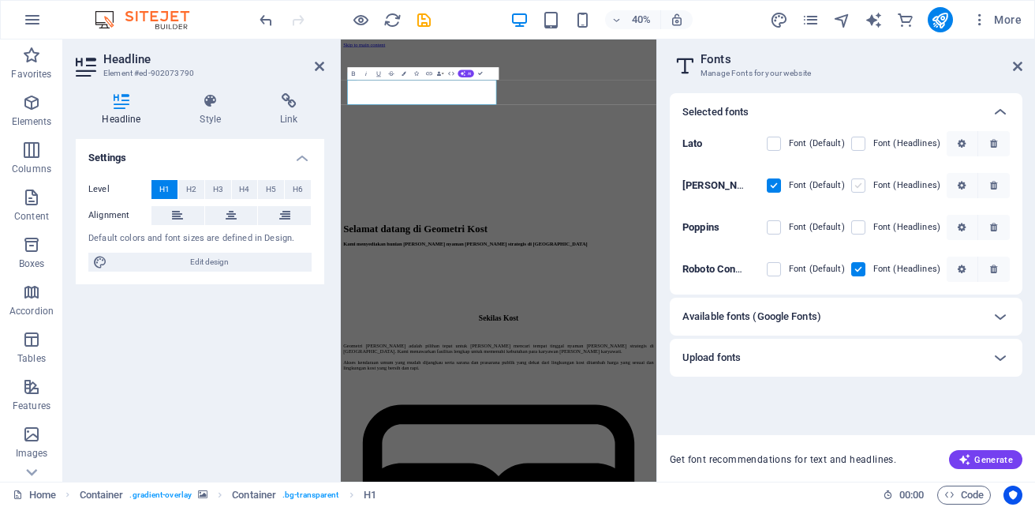
click at [862, 185] on label at bounding box center [858, 185] width 14 height 14
click at [0, 0] on input "checkbox" at bounding box center [0, 0] width 0 height 0
click at [864, 264] on label at bounding box center [858, 269] width 14 height 14
click at [0, 0] on Condensed "checkbox" at bounding box center [0, 0] width 0 height 0
click at [818, 356] on div "Upload fonts" at bounding box center [831, 357] width 299 height 19
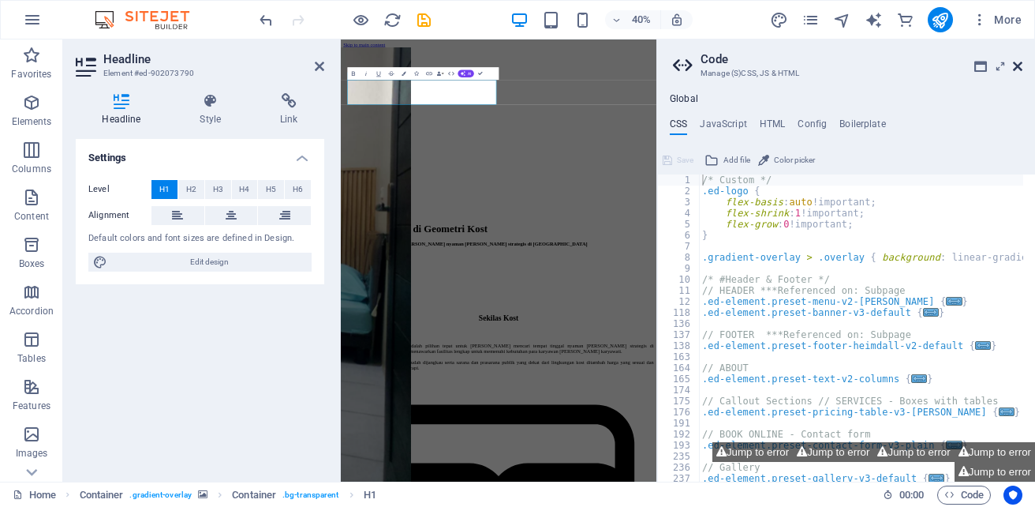
click at [1019, 64] on icon at bounding box center [1017, 66] width 9 height 13
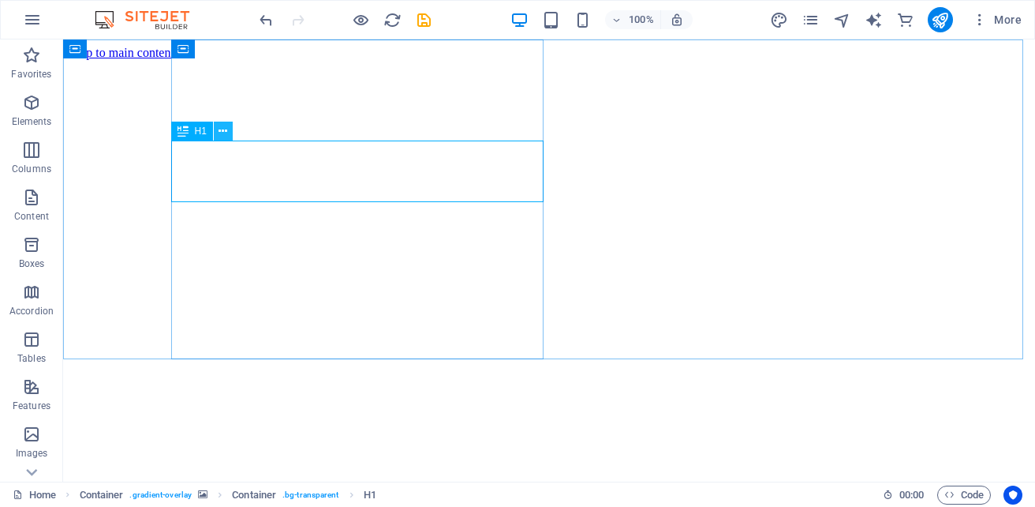
click at [222, 135] on icon at bounding box center [223, 131] width 9 height 17
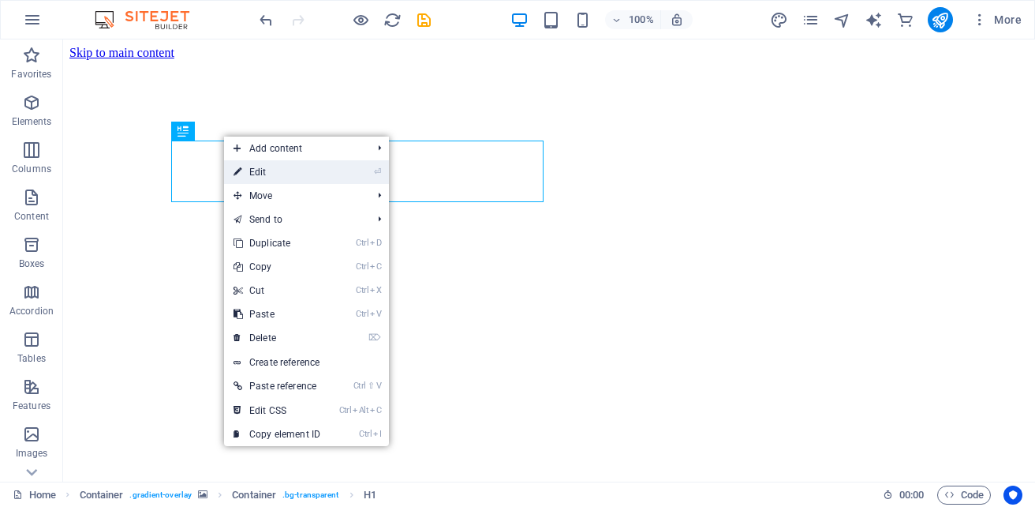
click at [247, 170] on link "⏎ Edit" at bounding box center [277, 172] width 106 height 24
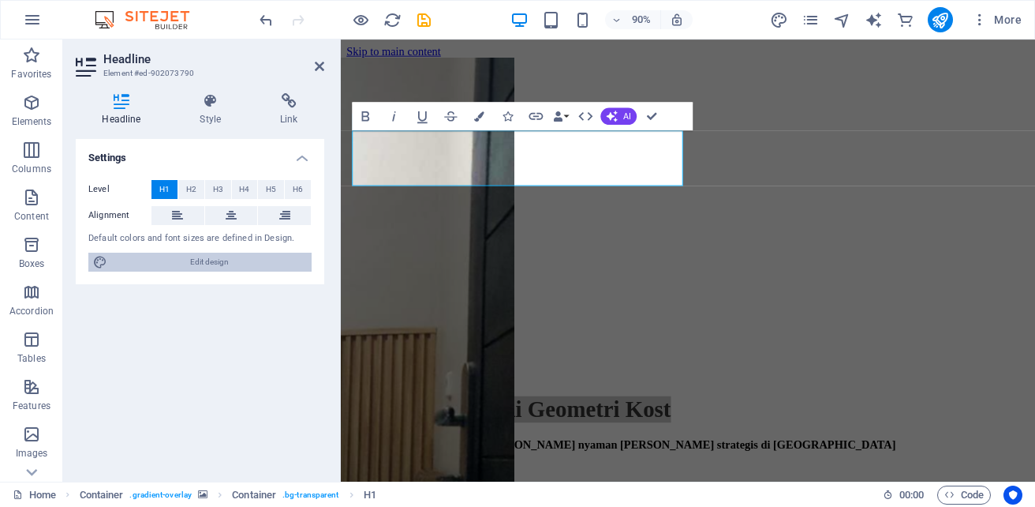
click at [215, 258] on span "Edit design" at bounding box center [209, 261] width 195 height 19
select select "px"
select select "200"
select select "px"
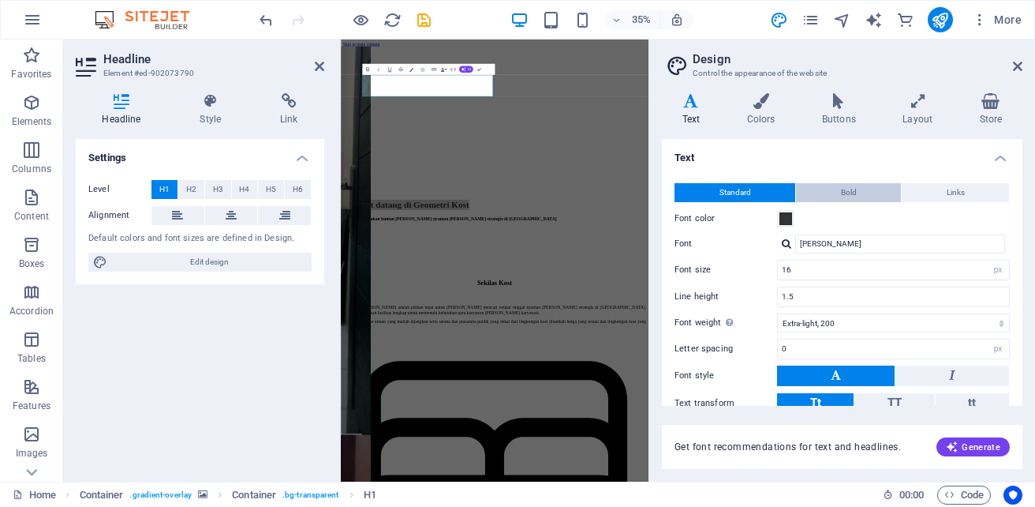
click at [846, 196] on span "Bold" at bounding box center [849, 192] width 16 height 19
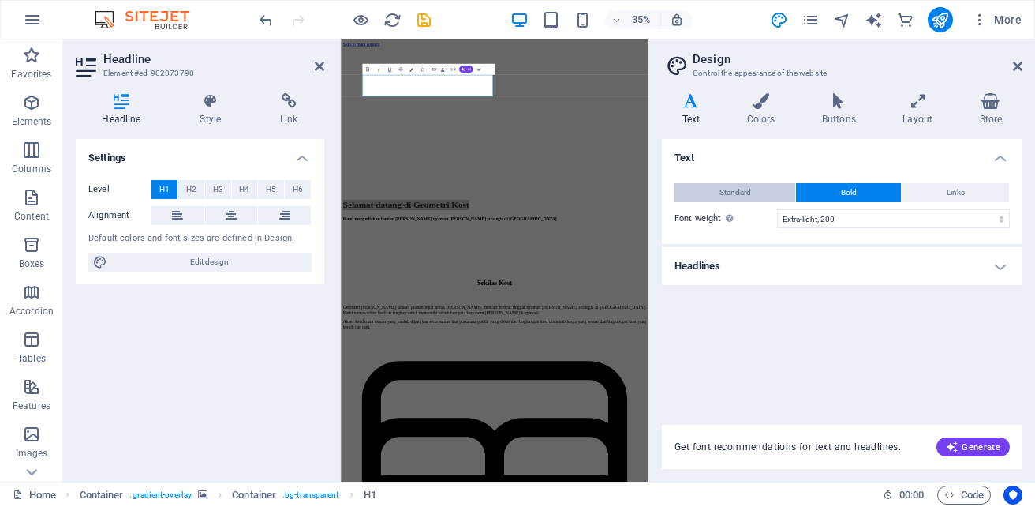
click at [768, 189] on button "Standard" at bounding box center [735, 192] width 121 height 19
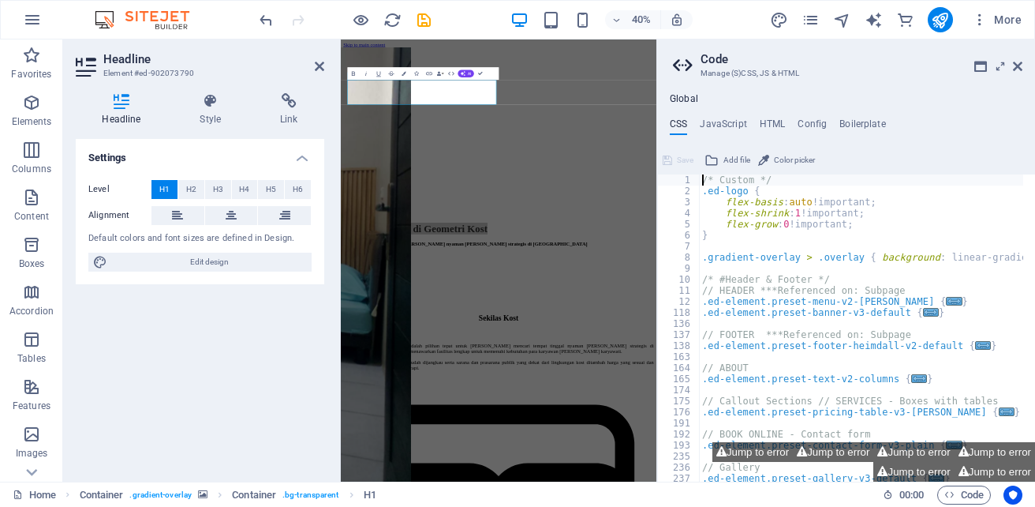
click at [784, 156] on span "Color picker" at bounding box center [794, 160] width 41 height 19
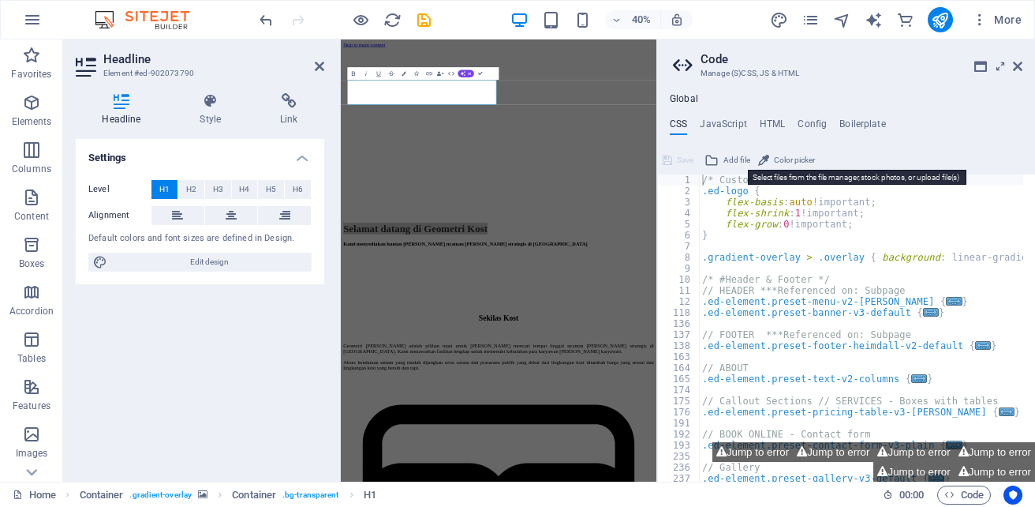
click at [739, 157] on span "Add file" at bounding box center [736, 160] width 27 height 19
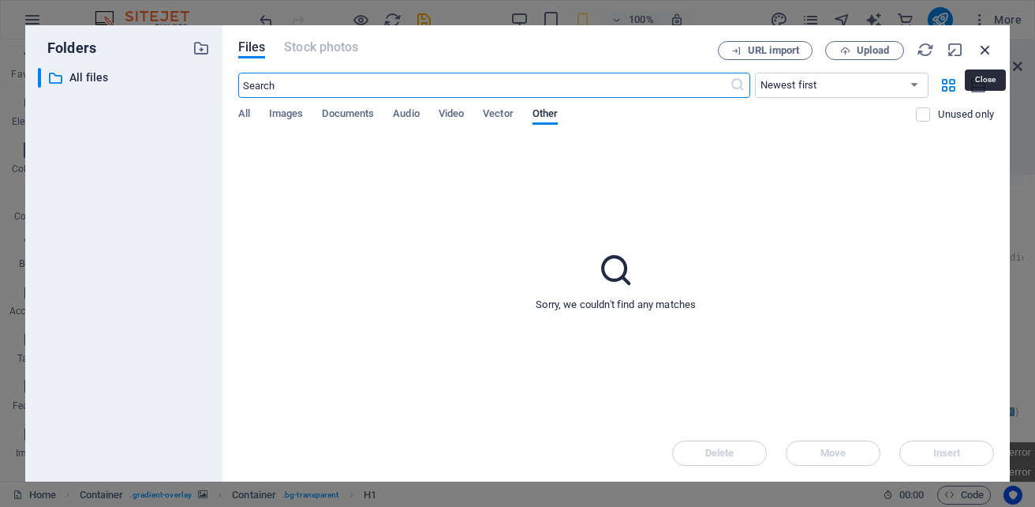
click at [982, 47] on icon "button" at bounding box center [985, 49] width 17 height 17
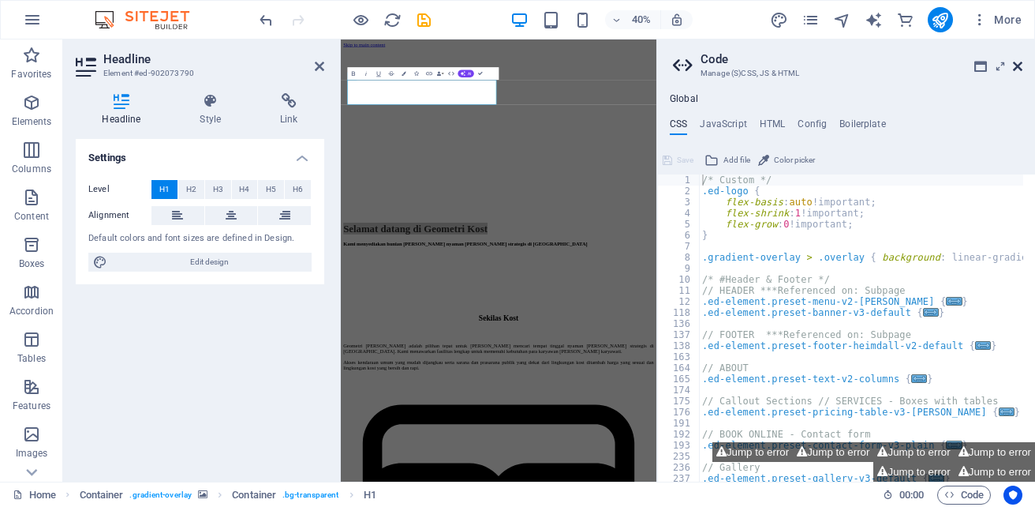
click at [1021, 65] on icon at bounding box center [1017, 66] width 9 height 13
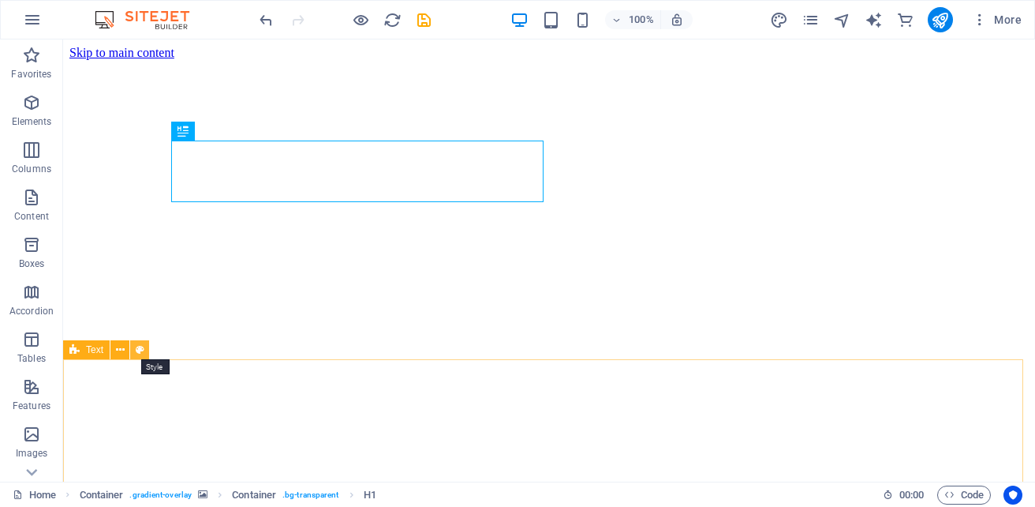
click at [142, 352] on icon at bounding box center [140, 350] width 9 height 17
select select "rem"
select select "preset-text-v2-about-text"
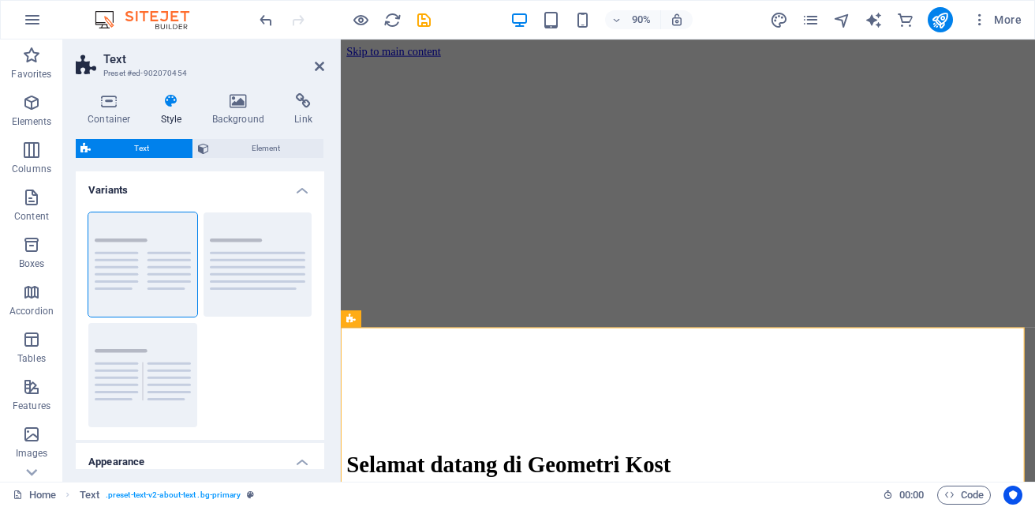
scroll to position [171, 0]
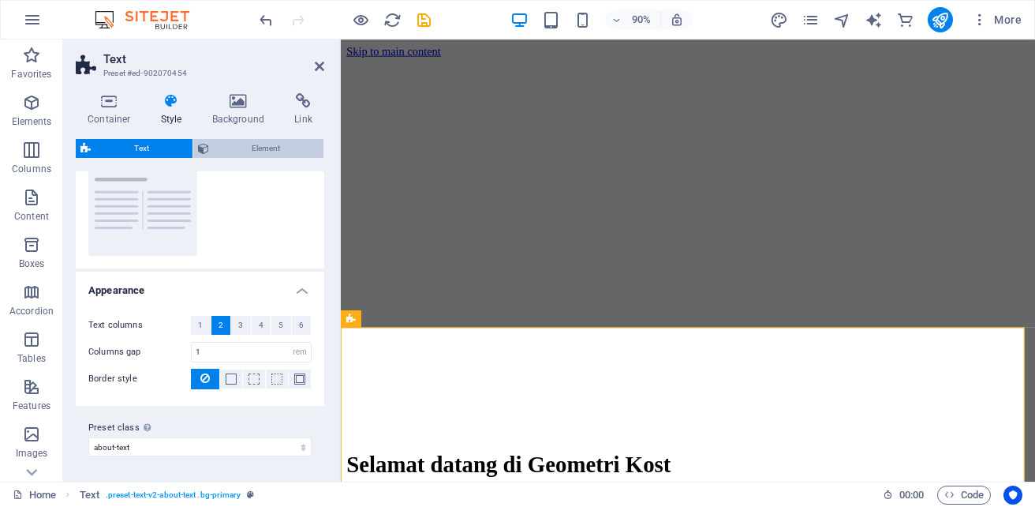
click at [219, 144] on span "Element" at bounding box center [267, 148] width 106 height 19
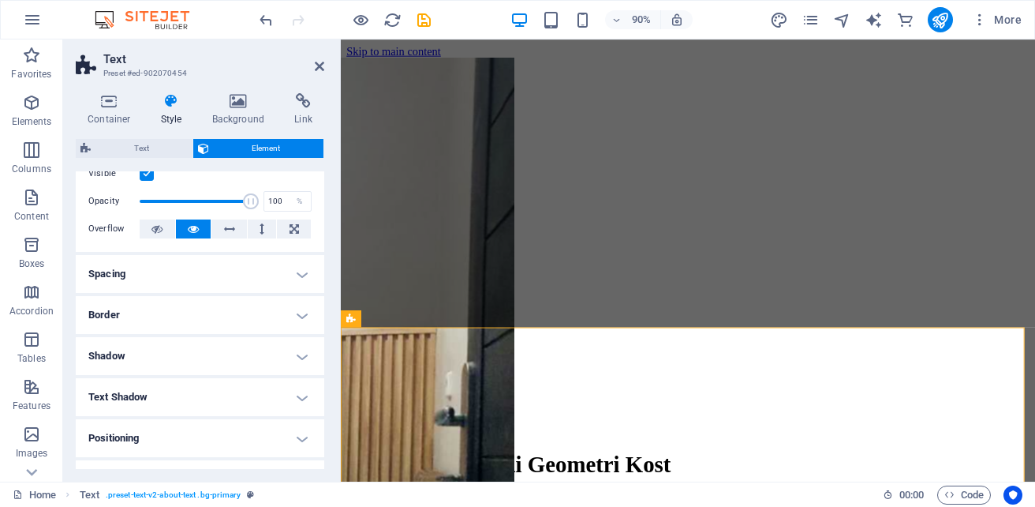
scroll to position [0, 0]
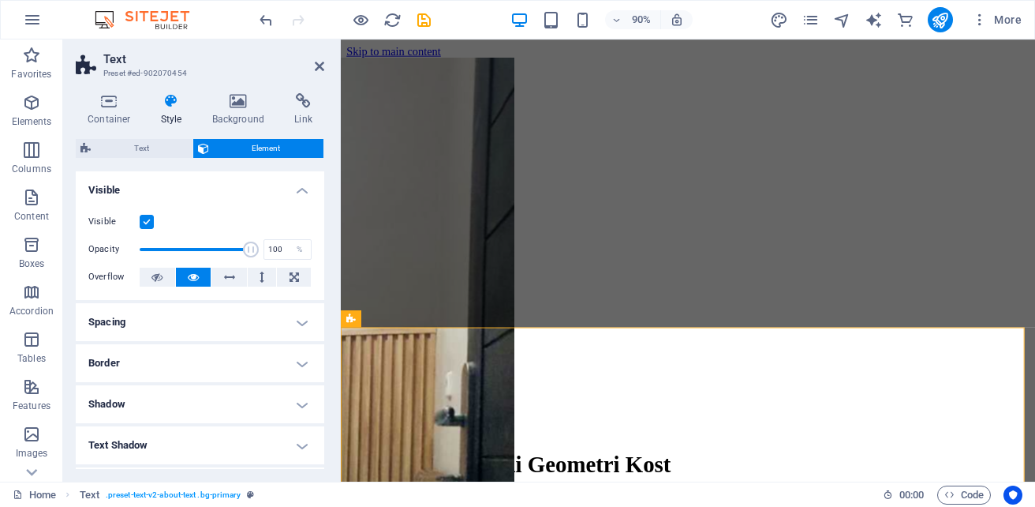
drag, startPoint x: 322, startPoint y: 266, endPoint x: 5, endPoint y: 162, distance: 333.8
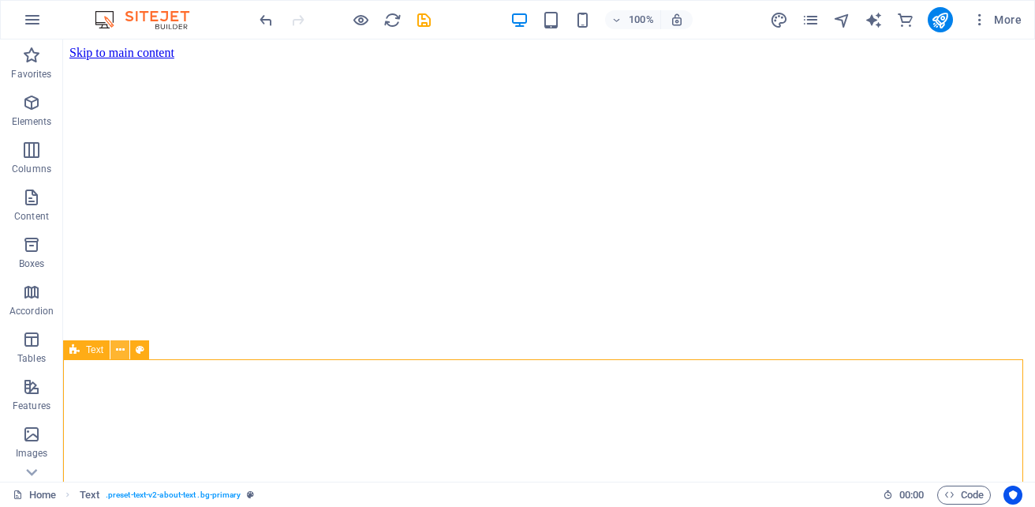
click at [118, 350] on icon at bounding box center [120, 350] width 9 height 17
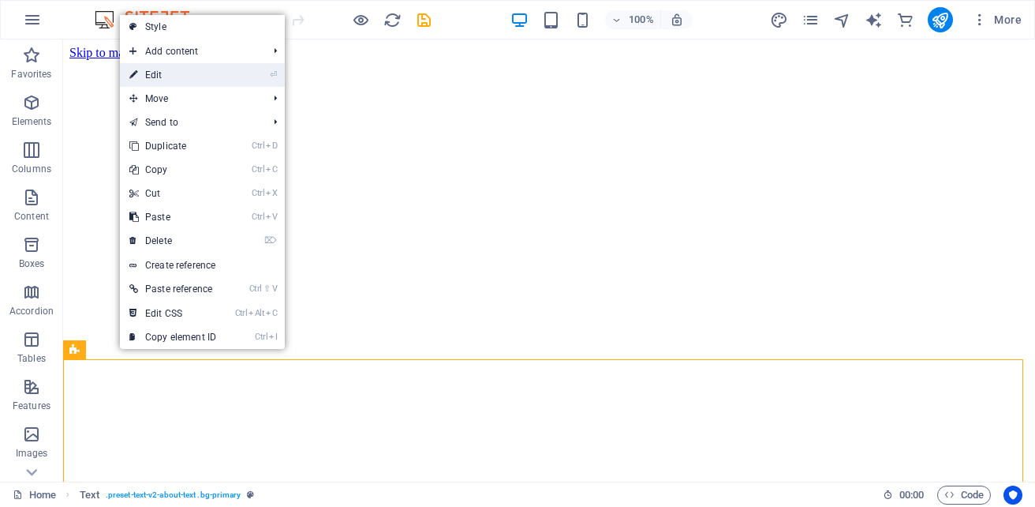
click at [174, 70] on link "⏎ Edit" at bounding box center [173, 75] width 106 height 24
select select "rem"
select select "preset-text-v2-about-text"
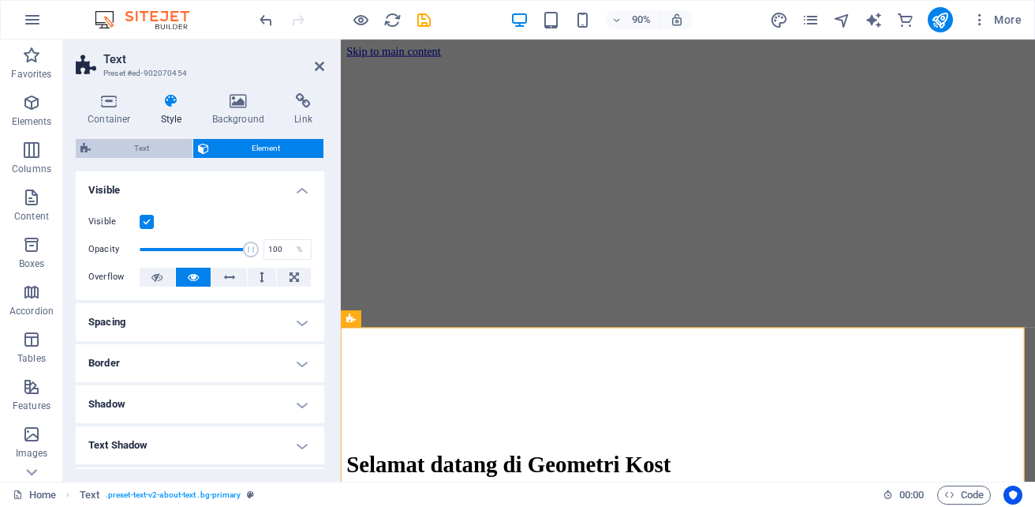
click at [155, 148] on span "Text" at bounding box center [141, 148] width 92 height 19
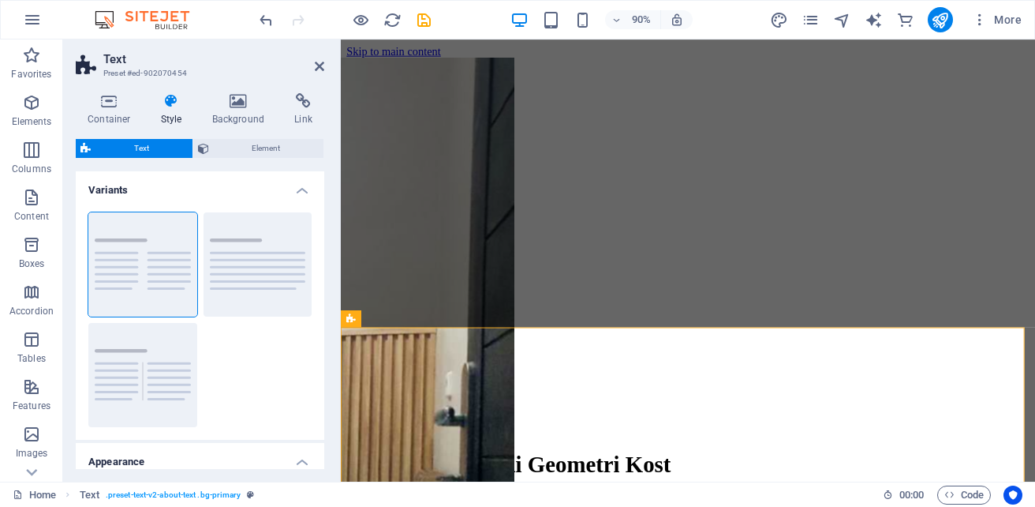
click at [299, 457] on h4 "Appearance" at bounding box center [200, 457] width 249 height 28
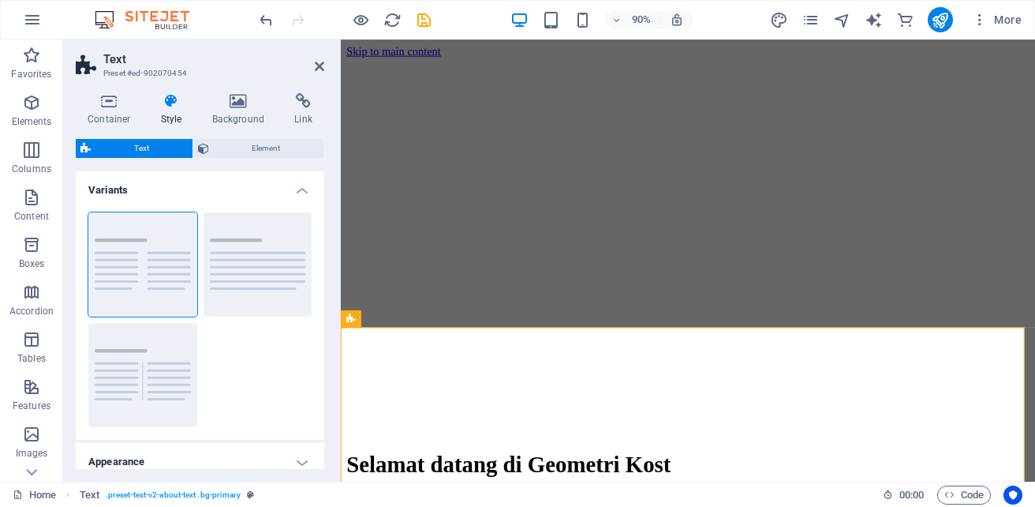
scroll to position [75, 0]
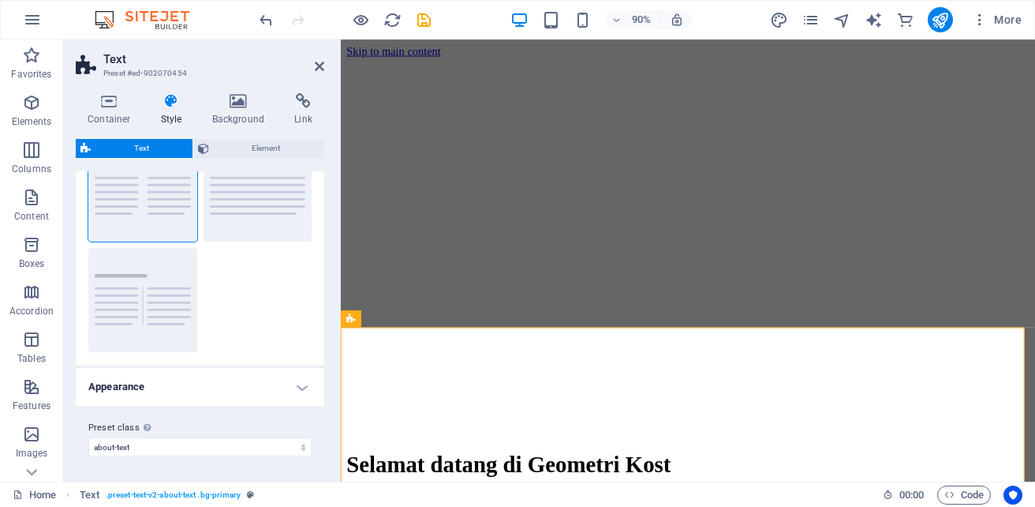
click at [297, 388] on h4 "Appearance" at bounding box center [200, 387] width 249 height 38
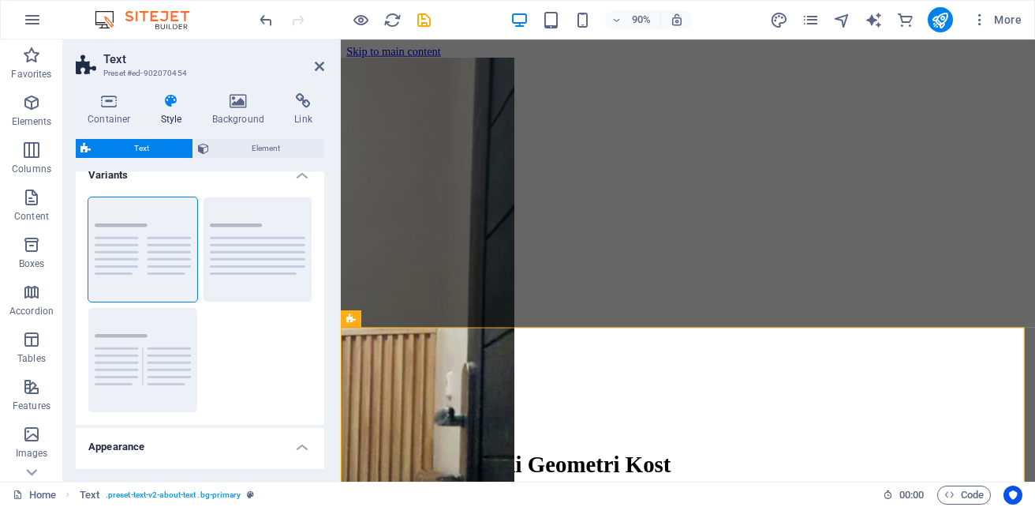
scroll to position [0, 0]
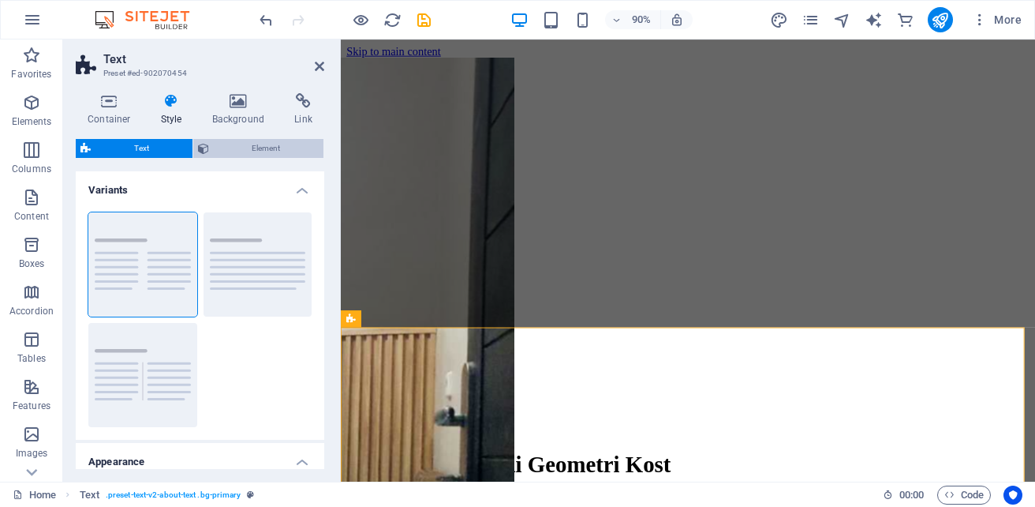
click at [257, 141] on span "Element" at bounding box center [267, 148] width 106 height 19
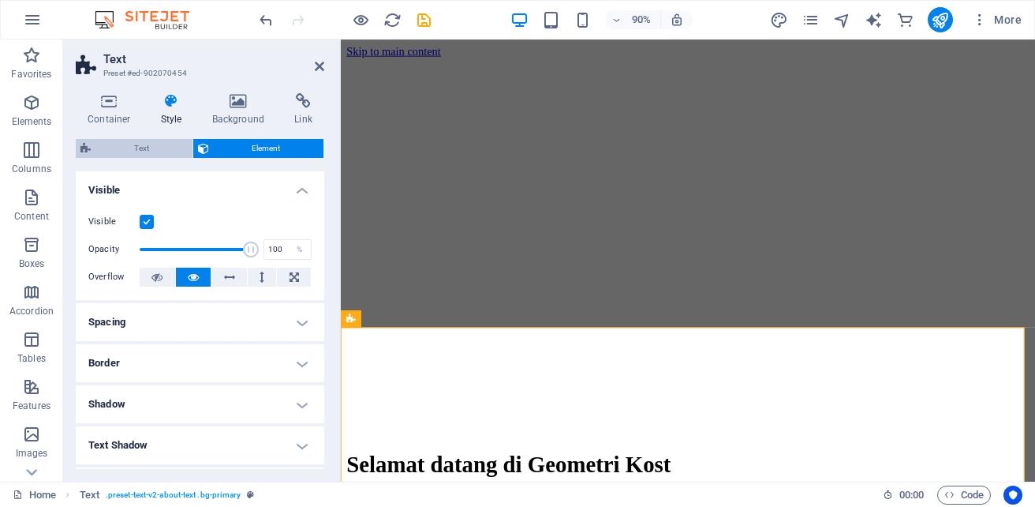
click at [149, 144] on span "Text" at bounding box center [141, 148] width 92 height 19
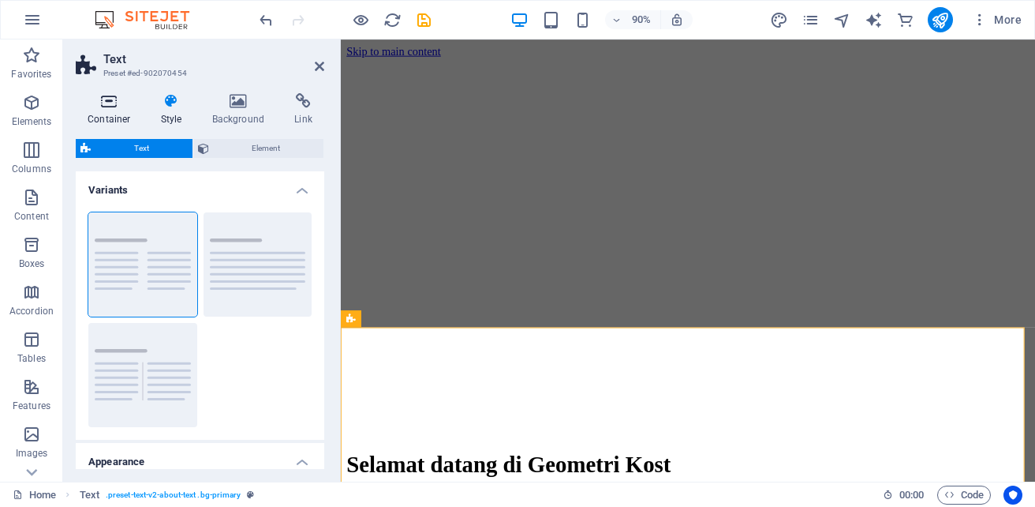
click at [114, 110] on h4 "Container" at bounding box center [112, 109] width 73 height 33
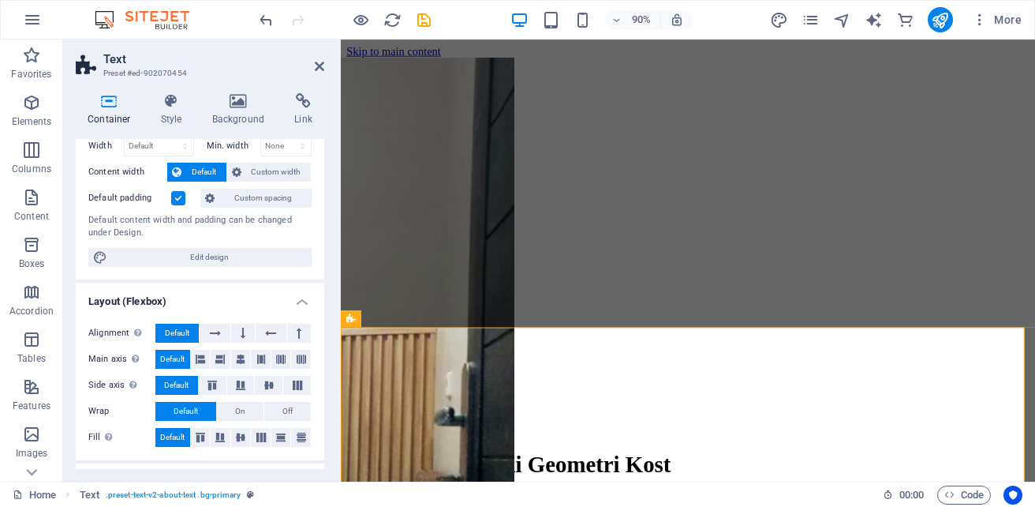
scroll to position [39, 0]
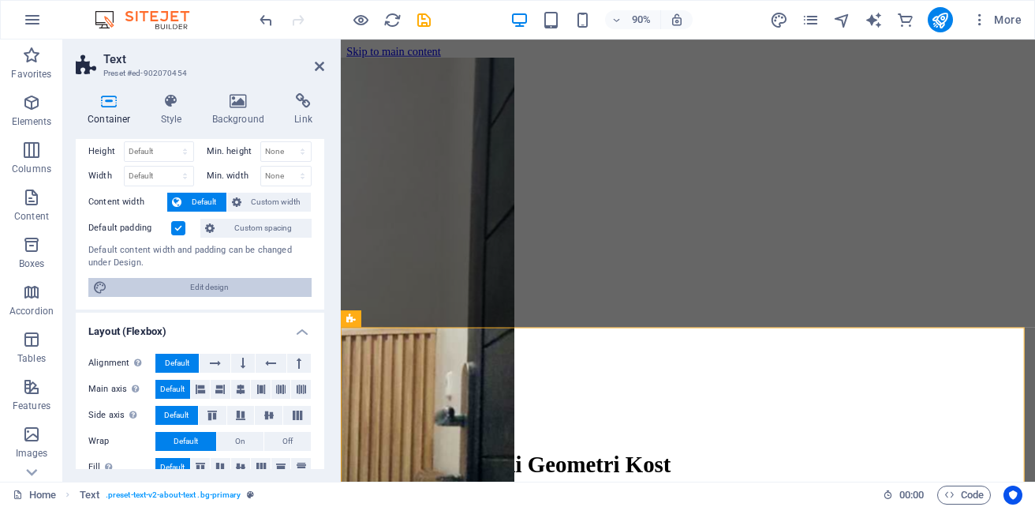
click at [257, 290] on span "Edit design" at bounding box center [209, 287] width 195 height 19
select select "rem"
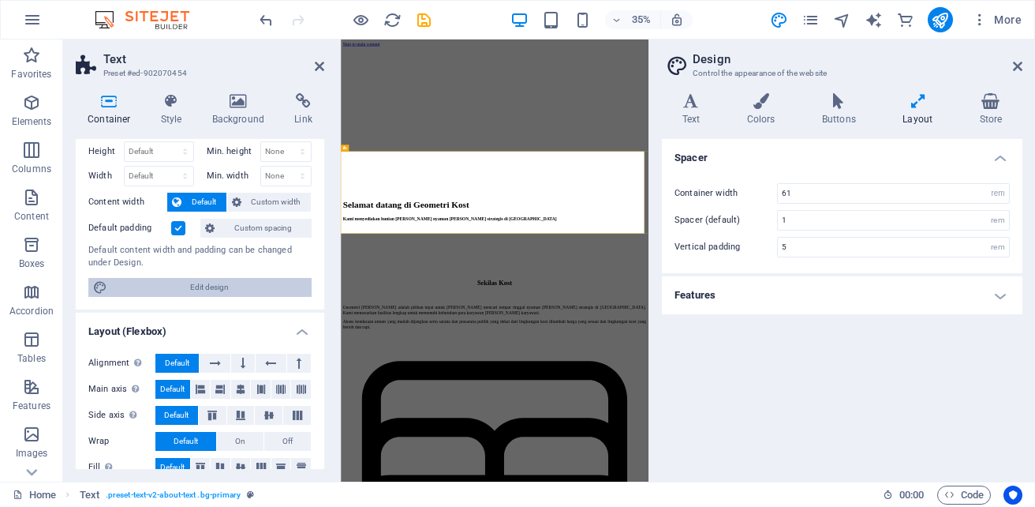
click at [257, 290] on span "Edit design" at bounding box center [209, 287] width 195 height 19
click at [241, 114] on h4 "Background" at bounding box center [241, 109] width 83 height 33
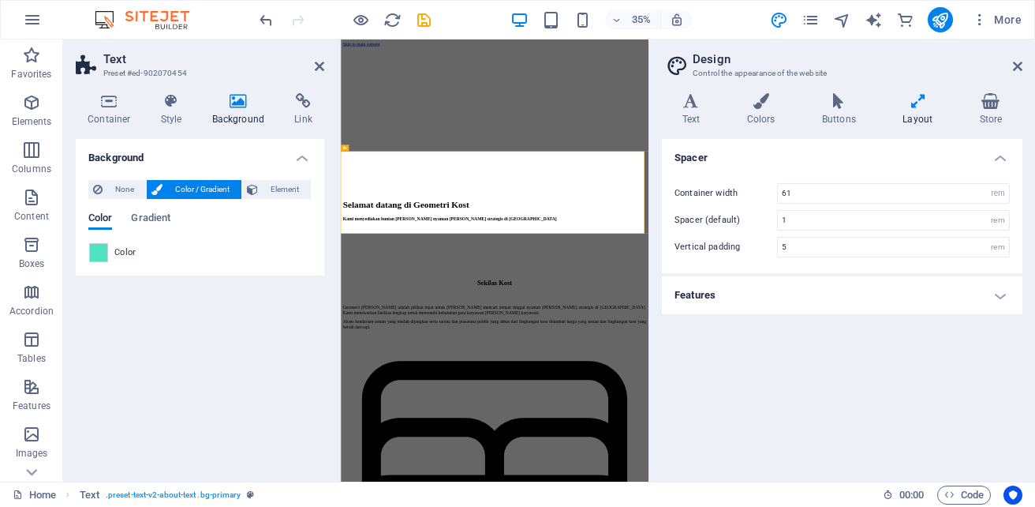
click at [241, 114] on h4 "Background" at bounding box center [241, 109] width 83 height 33
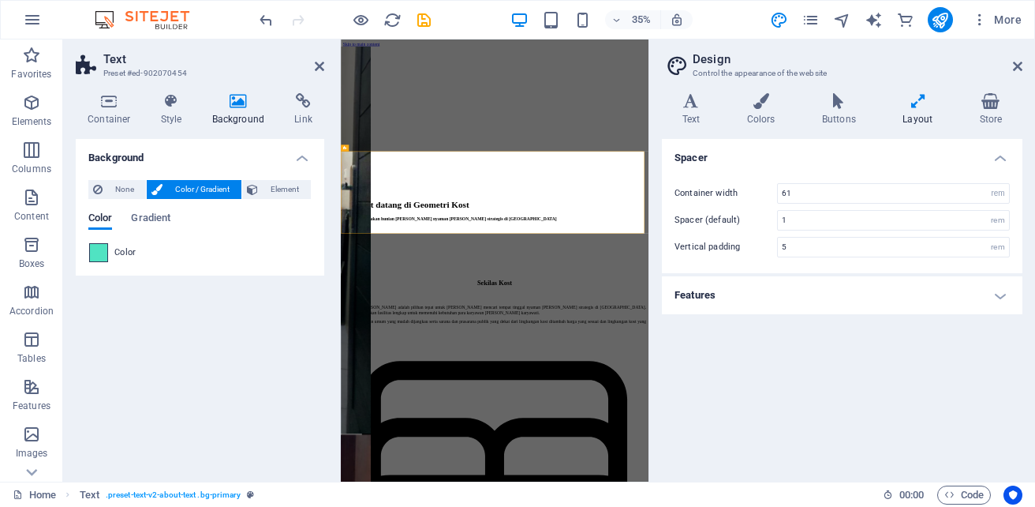
click at [103, 255] on span at bounding box center [98, 252] width 17 height 17
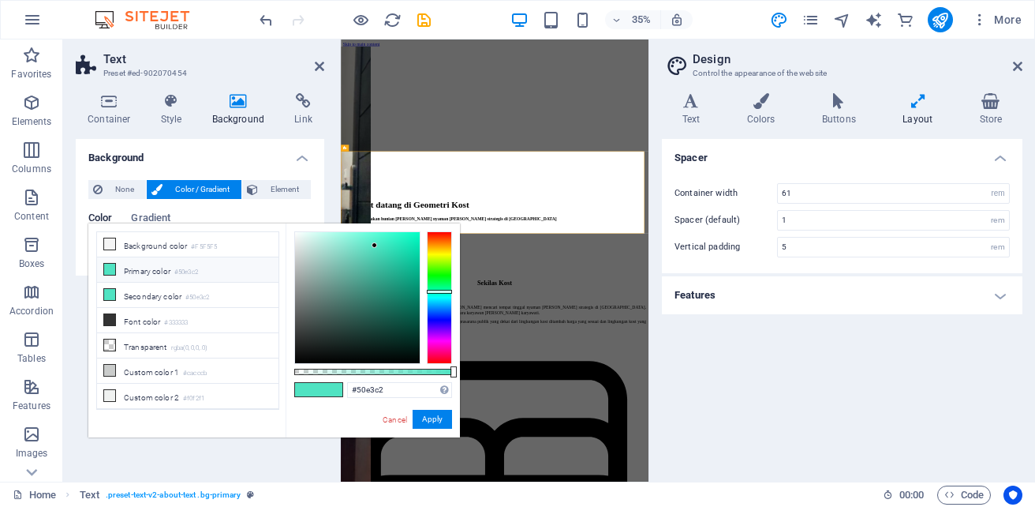
click at [134, 271] on li "Primary color #50e3c2" at bounding box center [187, 269] width 181 height 25
click at [211, 272] on li "Primary color #50e3c2" at bounding box center [187, 269] width 181 height 25
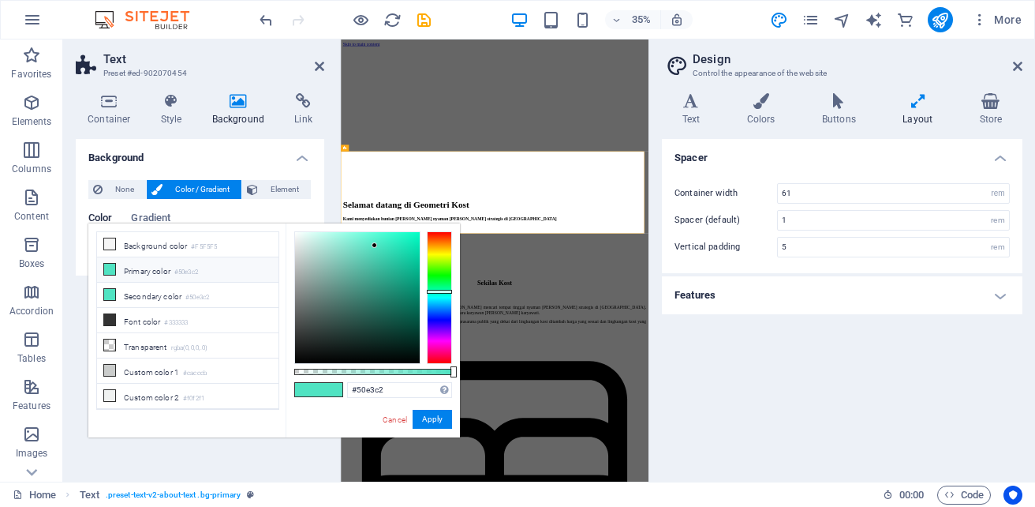
click at [211, 272] on li "Primary color #50e3c2" at bounding box center [187, 269] width 181 height 25
click at [435, 418] on button "Apply" at bounding box center [432, 418] width 39 height 19
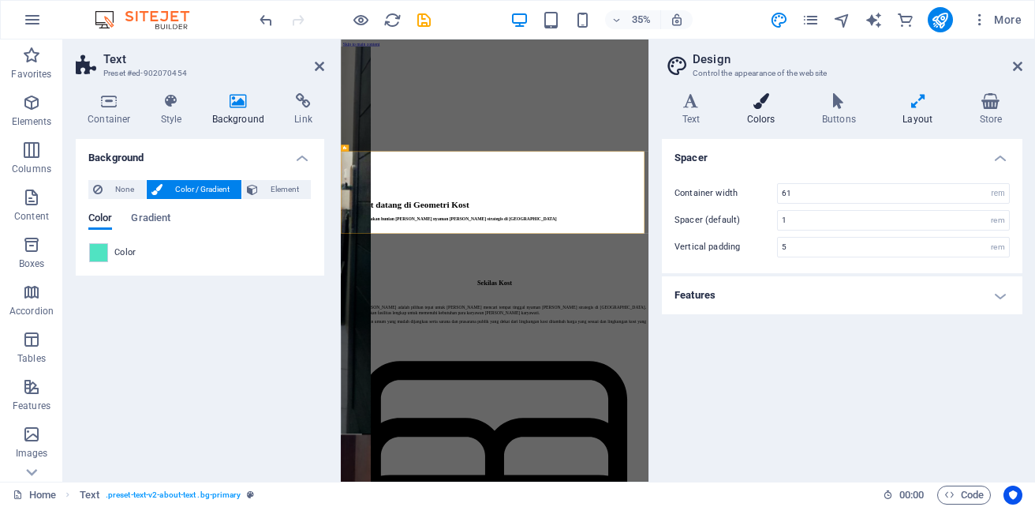
click at [758, 116] on h4 "Colors" at bounding box center [764, 109] width 75 height 33
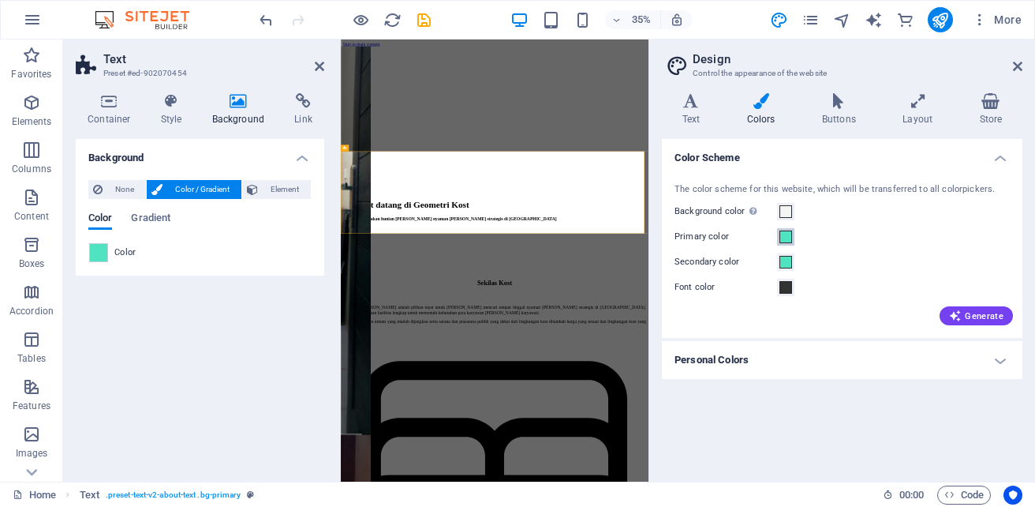
click at [783, 233] on span at bounding box center [786, 236] width 13 height 13
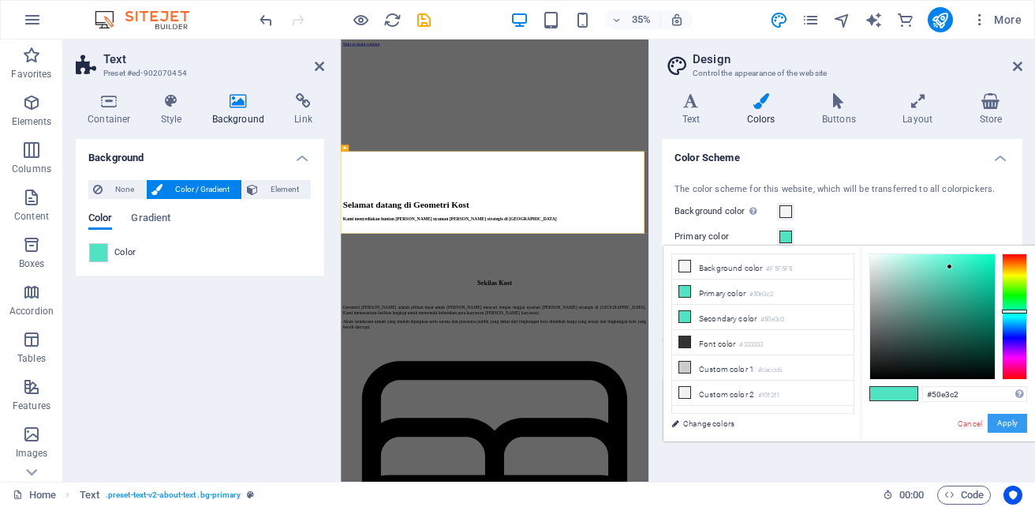
click at [1008, 425] on button "Apply" at bounding box center [1007, 422] width 39 height 19
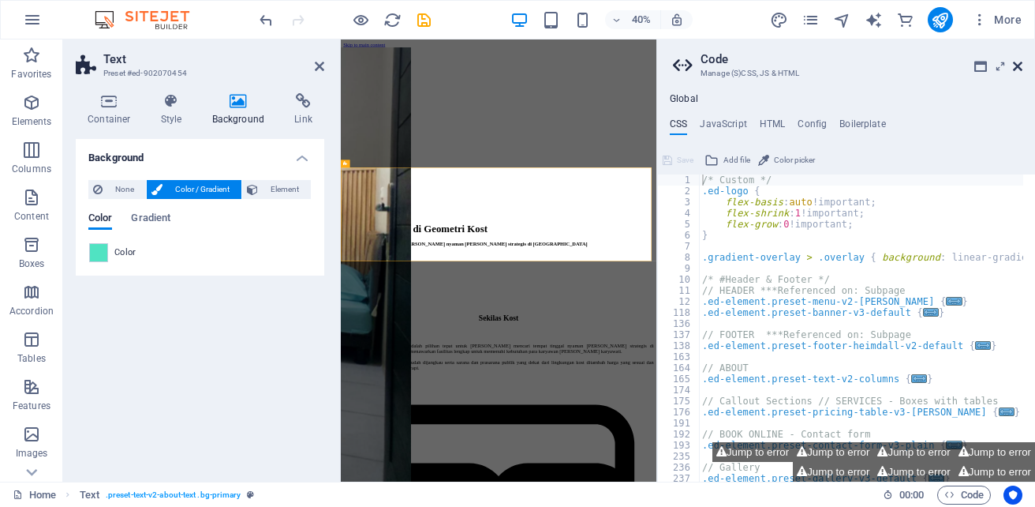
click at [1019, 68] on icon at bounding box center [1017, 66] width 9 height 13
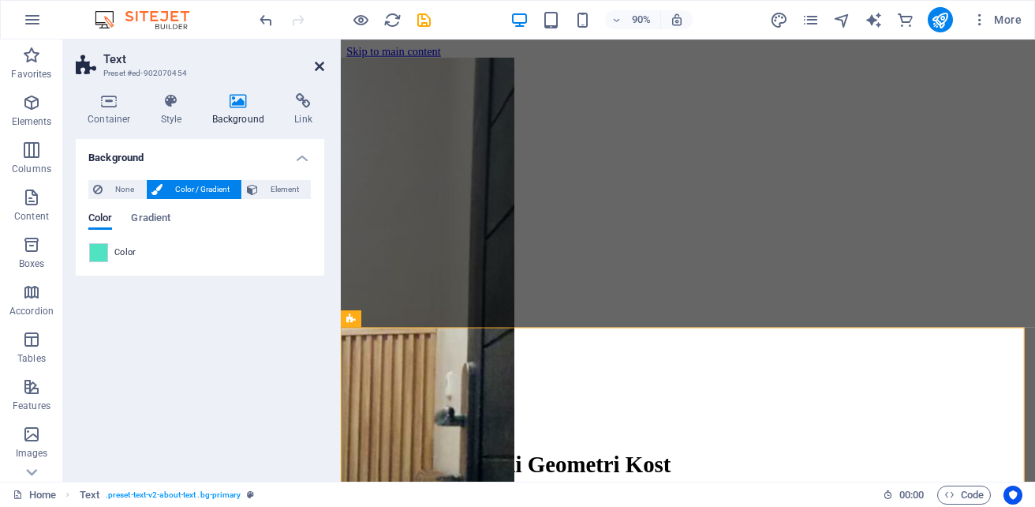
click at [318, 64] on icon at bounding box center [319, 66] width 9 height 13
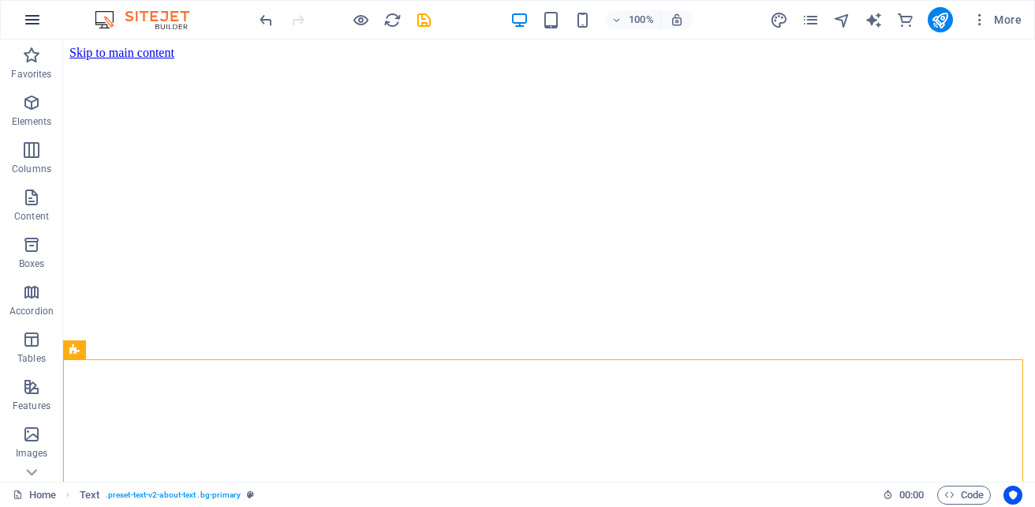
click at [30, 21] on icon "button" at bounding box center [32, 19] width 19 height 19
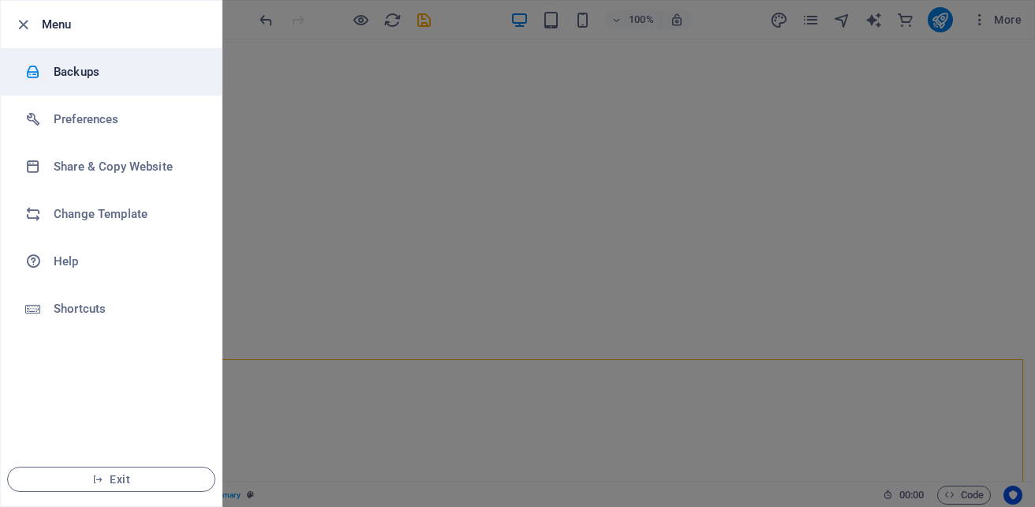
click at [67, 77] on h6 "Backups" at bounding box center [127, 71] width 146 height 19
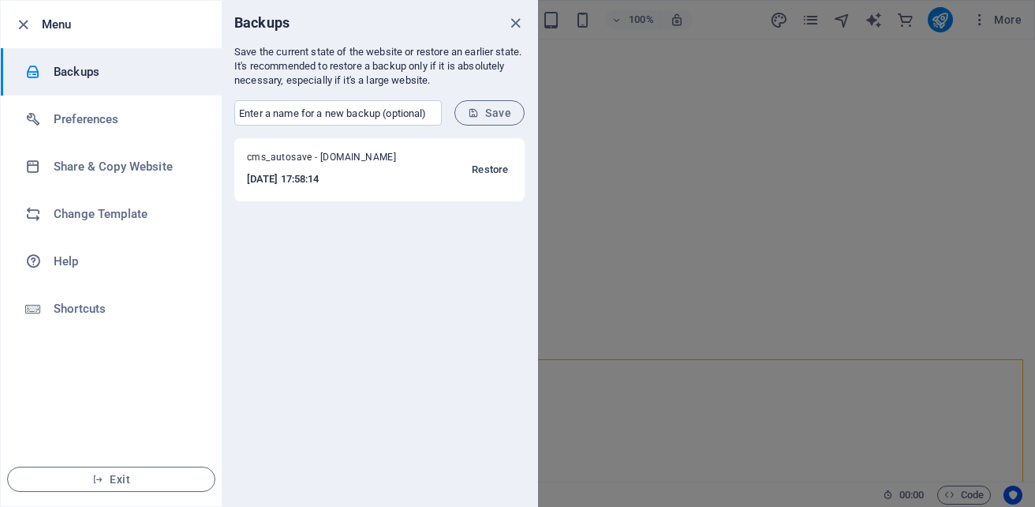
click at [487, 166] on span "Restore" at bounding box center [490, 169] width 36 height 19
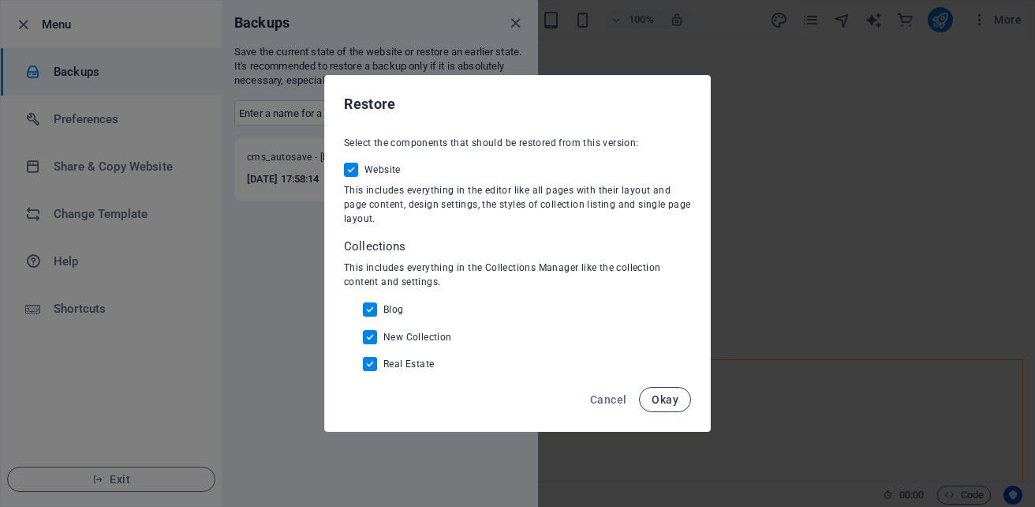
click at [657, 400] on span "Okay" at bounding box center [665, 399] width 27 height 13
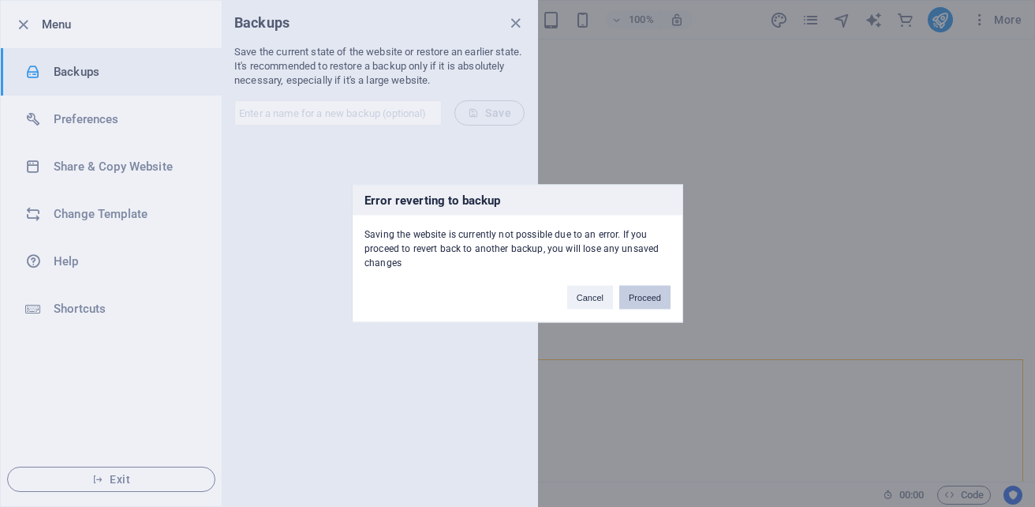
click at [650, 301] on button "Proceed" at bounding box center [644, 298] width 51 height 24
